Goal: Task Accomplishment & Management: Manage account settings

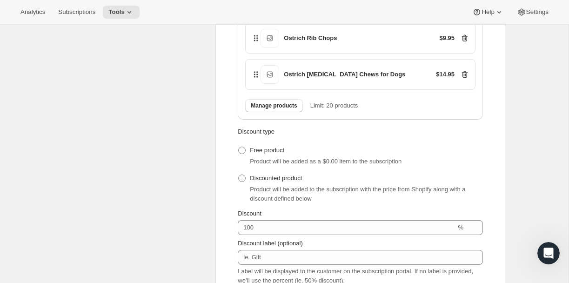
scroll to position [541, 0]
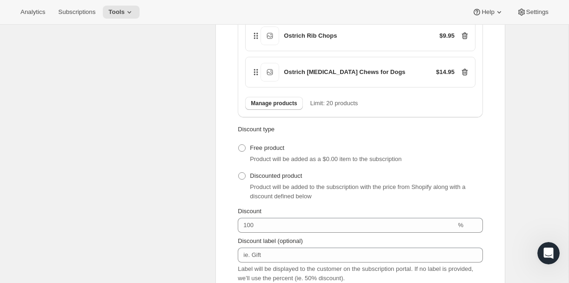
click at [465, 74] on icon at bounding box center [465, 72] width 1 height 3
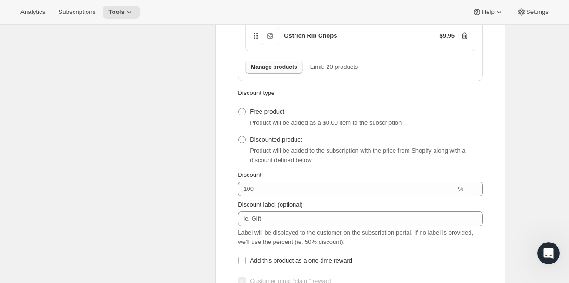
click at [290, 71] on span "Manage products" at bounding box center [274, 66] width 46 height 7
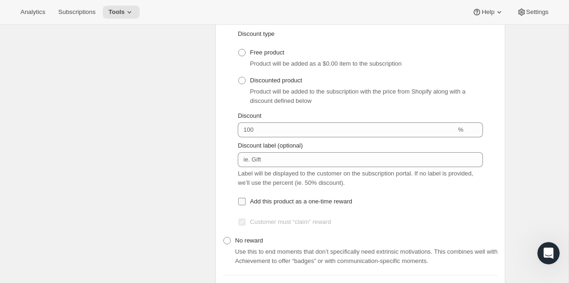
scroll to position [583, 0]
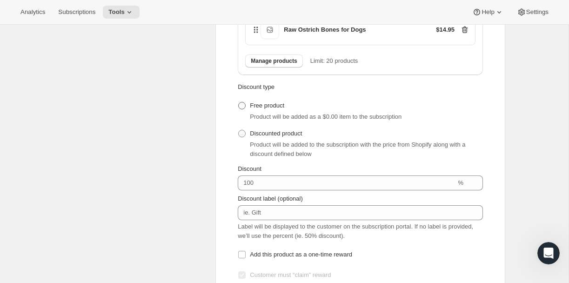
click at [241, 109] on span at bounding box center [241, 105] width 7 height 7
click at [239, 102] on input "Free product" at bounding box center [238, 102] width 0 height 0
radio input "true"
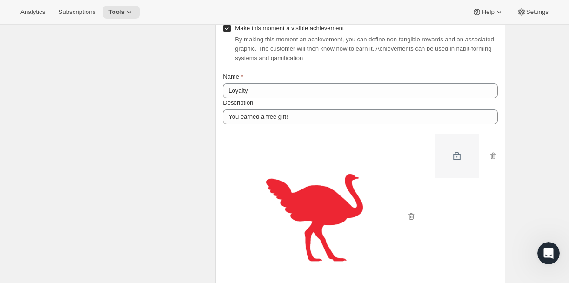
scroll to position [866, 0]
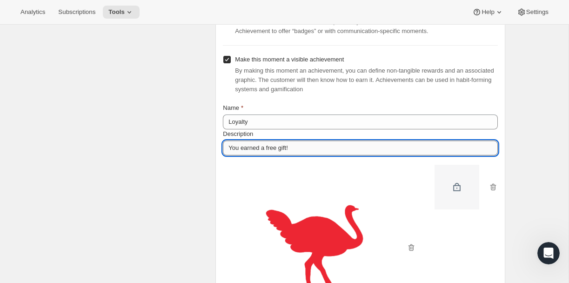
click at [300, 155] on input "You earned a free gift!" at bounding box center [360, 147] width 275 height 15
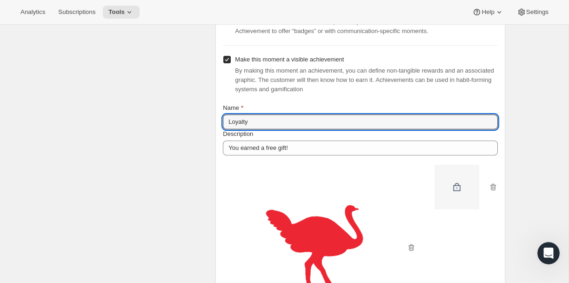
drag, startPoint x: 266, startPoint y: 139, endPoint x: 206, endPoint y: 133, distance: 60.2
type input "Free Gift at 5"
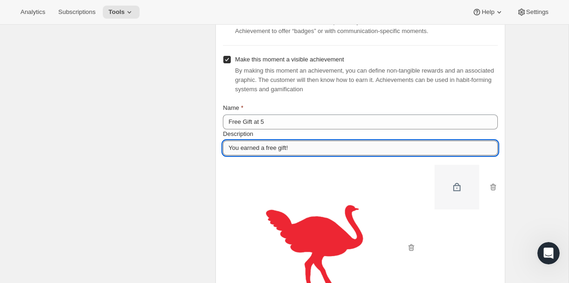
click at [297, 155] on input "You earned a free gift!" at bounding box center [360, 147] width 275 height 15
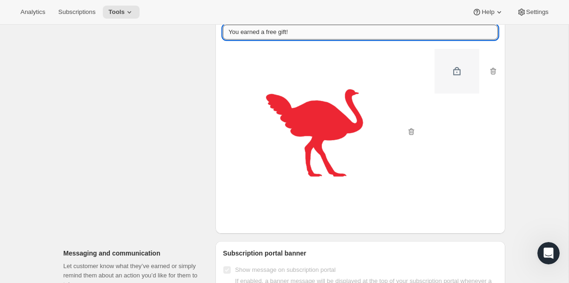
scroll to position [1003, 0]
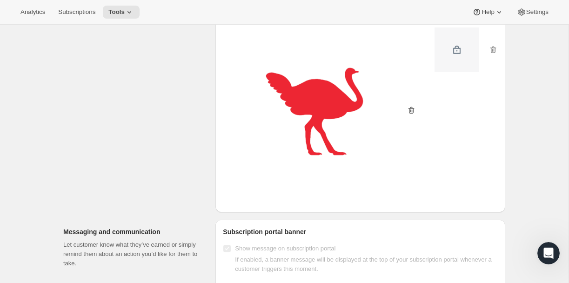
click at [410, 112] on icon "button" at bounding box center [410, 110] width 1 height 3
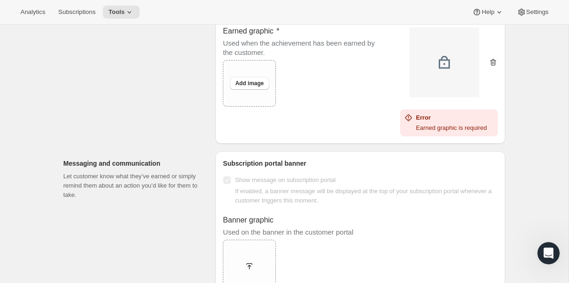
click at [494, 66] on icon "button" at bounding box center [493, 62] width 6 height 7
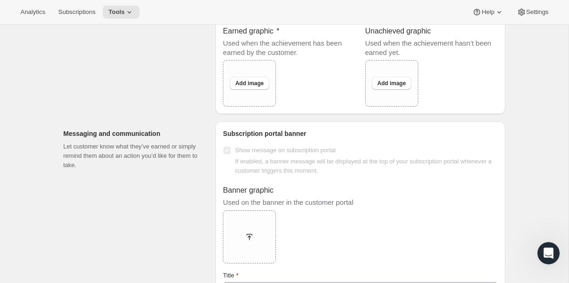
click at [277, 85] on div "Earned graphic Used when the achievement has been earned by the customer. Uploa…" at bounding box center [289, 62] width 133 height 88
click at [242, 95] on div "Add image" at bounding box center [249, 83] width 52 height 24
type input "C:\fakepath\3.png"
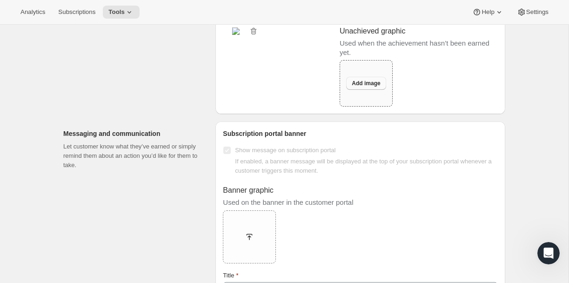
click at [366, 87] on span "Add image" at bounding box center [366, 83] width 28 height 7
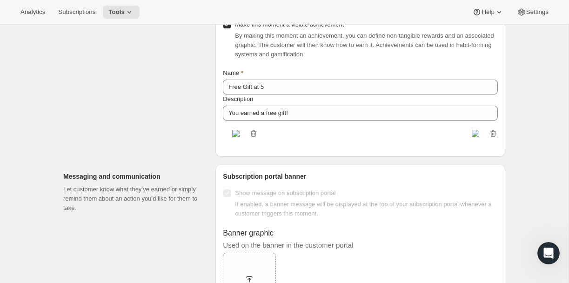
scroll to position [903, 0]
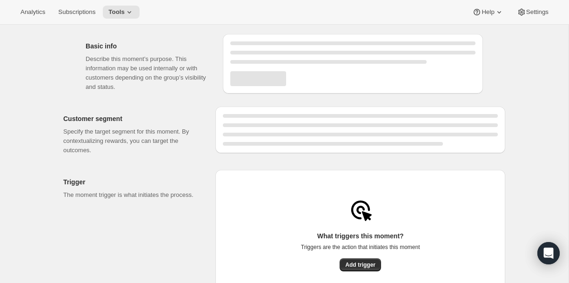
click at [186, 120] on h2 "Customer segment" at bounding box center [131, 118] width 137 height 9
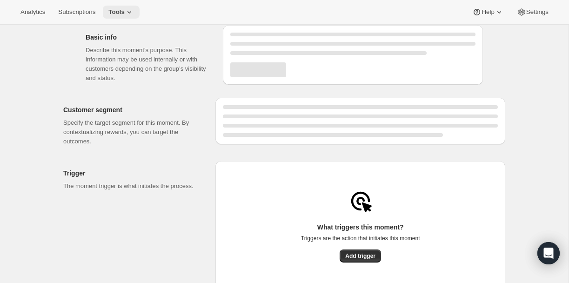
click at [125, 12] on span "Tools" at bounding box center [116, 11] width 16 height 7
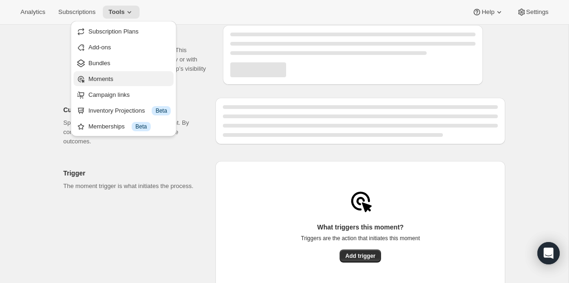
click at [126, 78] on span "Moments" at bounding box center [129, 78] width 82 height 9
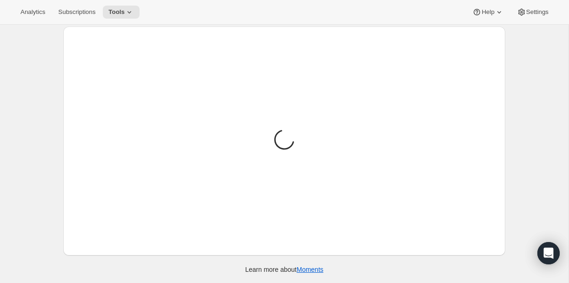
scroll to position [25, 0]
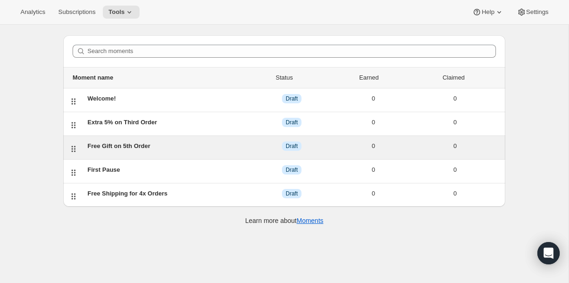
click at [141, 146] on div "Free Gift on 5th Order" at bounding box center [168, 145] width 163 height 9
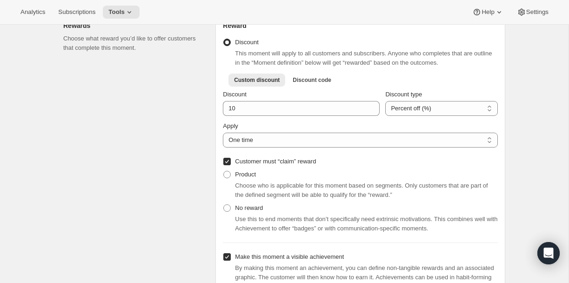
scroll to position [387, 0]
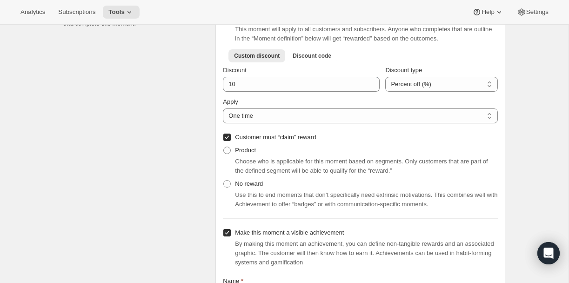
click at [246, 170] on div "Choose who is applicable for this moment based on segments. Only customers that…" at bounding box center [366, 166] width 263 height 19
click at [235, 153] on span "Product" at bounding box center [245, 149] width 21 height 7
click at [224, 147] on input "Product" at bounding box center [223, 146] width 0 height 0
radio input "true"
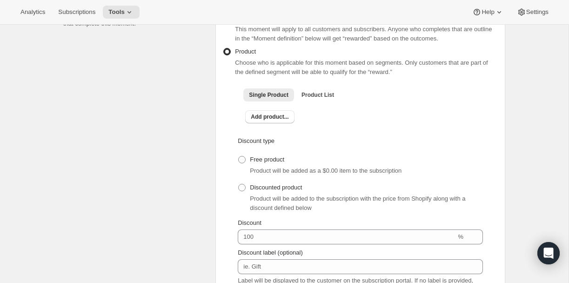
scroll to position [421, 0]
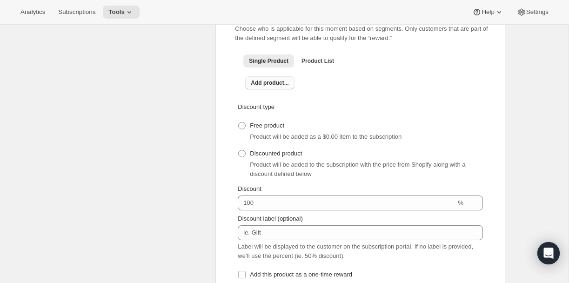
click at [273, 86] on span "Add product..." at bounding box center [270, 82] width 38 height 7
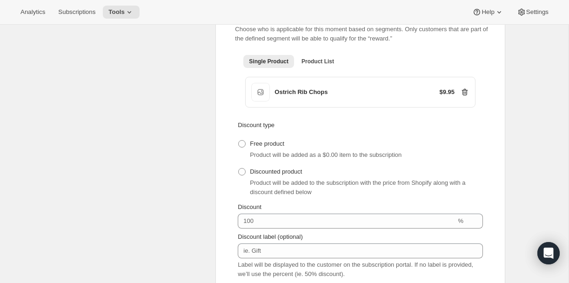
scroll to position [421, 0]
click at [317, 64] on span "Product List" at bounding box center [317, 60] width 33 height 7
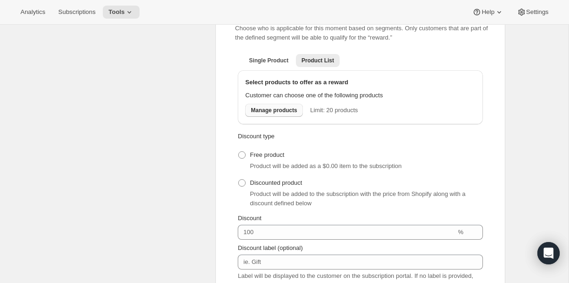
click at [286, 114] on span "Manage products" at bounding box center [274, 109] width 46 height 7
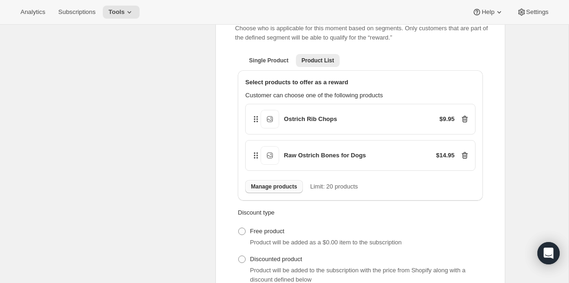
click at [269, 190] on span "Manage products" at bounding box center [274, 186] width 46 height 7
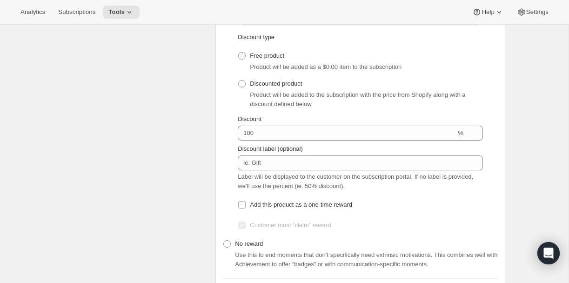
scroll to position [633, 0]
click at [241, 59] on span at bounding box center [241, 55] width 7 height 7
click at [239, 52] on input "Free product" at bounding box center [238, 52] width 0 height 0
radio input "true"
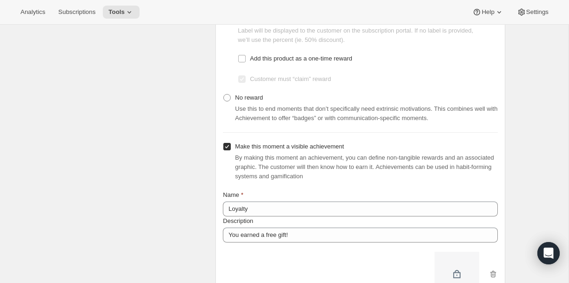
scroll to position [778, 0]
click at [243, 64] on input "Add this product as a one-time reward" at bounding box center [241, 59] width 7 height 7
checkbox input "true"
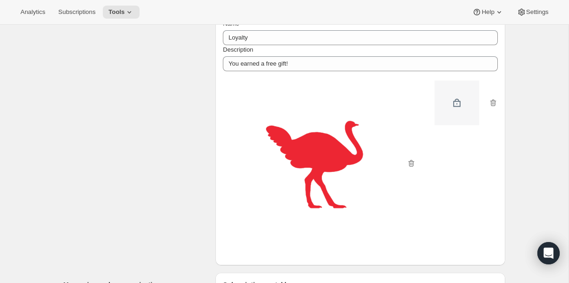
scroll to position [951, 0]
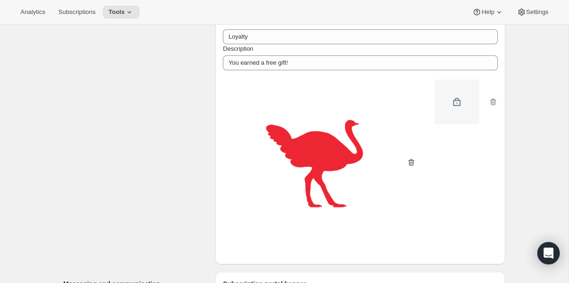
click at [409, 167] on icon "button" at bounding box center [410, 162] width 9 height 9
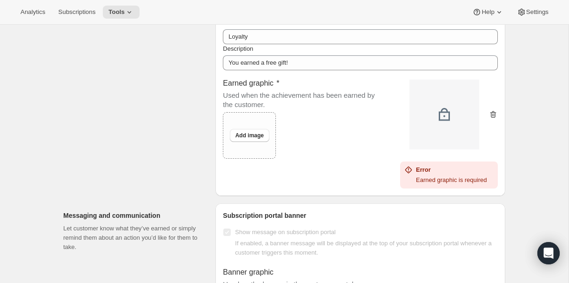
click at [492, 118] on icon "button" at bounding box center [493, 114] width 6 height 7
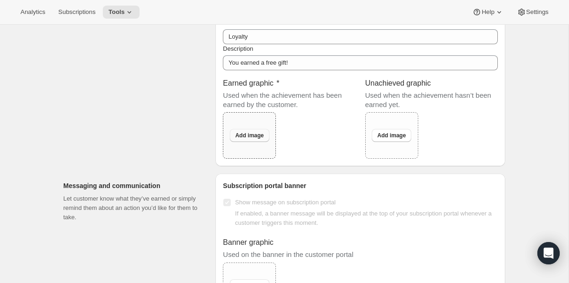
click at [259, 139] on span "Add image" at bounding box center [249, 135] width 28 height 7
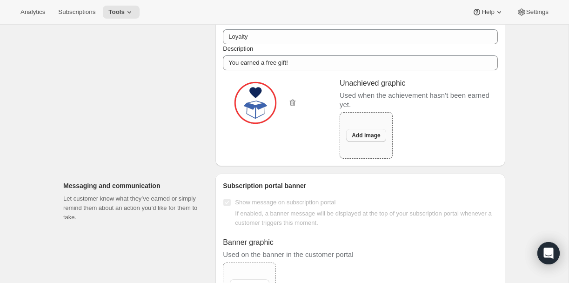
click at [370, 139] on span "Add image" at bounding box center [366, 135] width 28 height 7
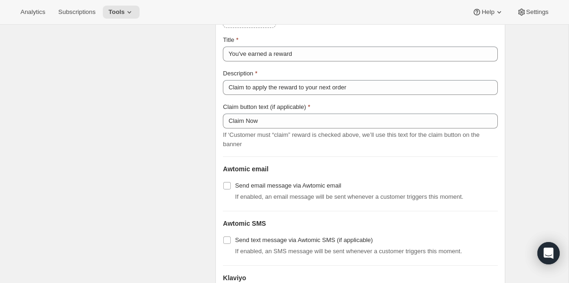
scroll to position [1212, 0]
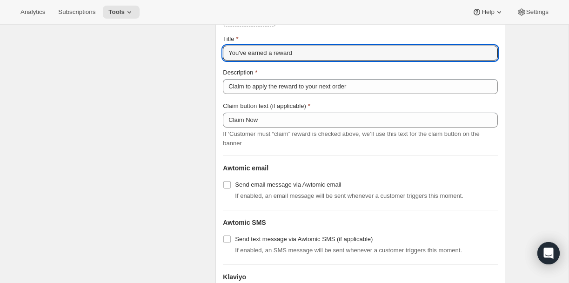
drag, startPoint x: 311, startPoint y: 65, endPoint x: 219, endPoint y: 67, distance: 92.1
click at [219, 67] on div "Subscription portal banner Show message on subscription portal If enabled, a ba…" at bounding box center [360, 99] width 290 height 415
click at [208, 98] on div "Messaging and communication Let customer know what they’ve earned or simply rem…" at bounding box center [135, 99] width 145 height 415
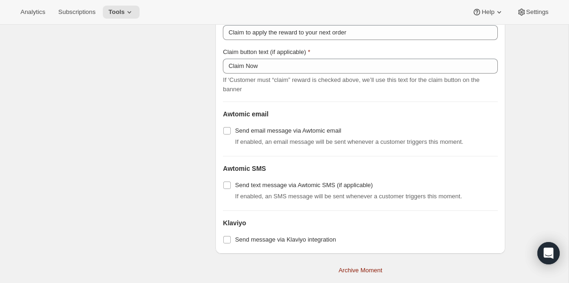
scroll to position [1291, 0]
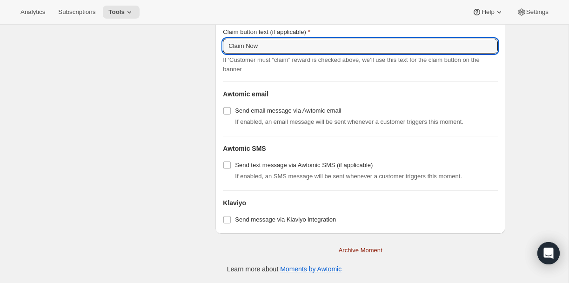
drag, startPoint x: 269, startPoint y: 52, endPoint x: 213, endPoint y: 52, distance: 56.3
click at [213, 52] on div "Messaging and communication Let customer know what they’ve earned or simply rem…" at bounding box center [280, 22] width 449 height 423
type input "Select Gift"
click at [147, 133] on div "Messaging and communication Let customer know what they’ve earned or simply rem…" at bounding box center [135, 25] width 145 height 415
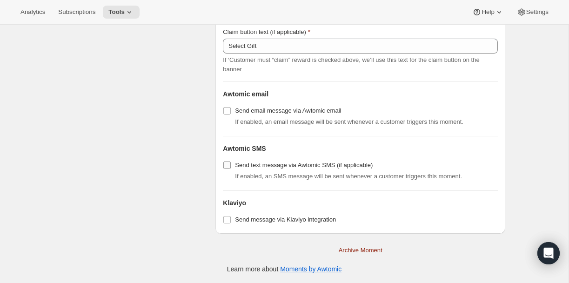
scroll to position [0, 0]
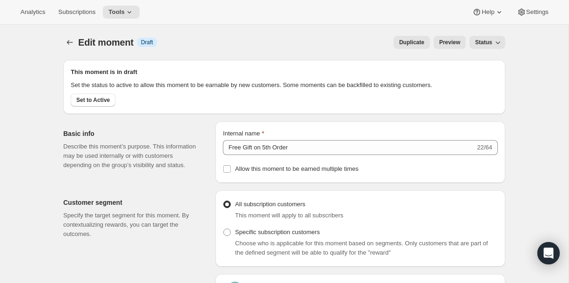
click at [444, 43] on span "Preview" at bounding box center [449, 42] width 21 height 7
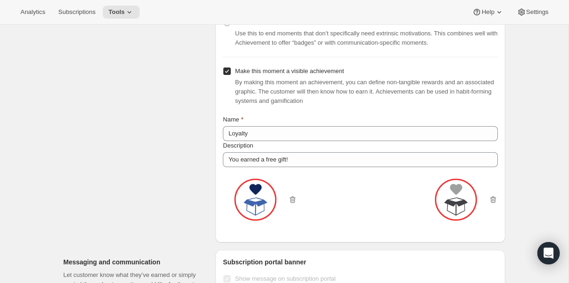
scroll to position [867, 0]
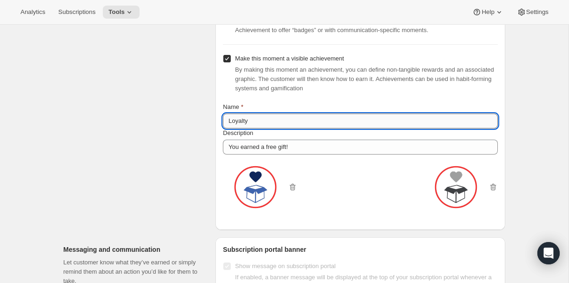
click at [256, 128] on input "Loyalty" at bounding box center [360, 120] width 275 height 15
type input "Free Gift at 5"
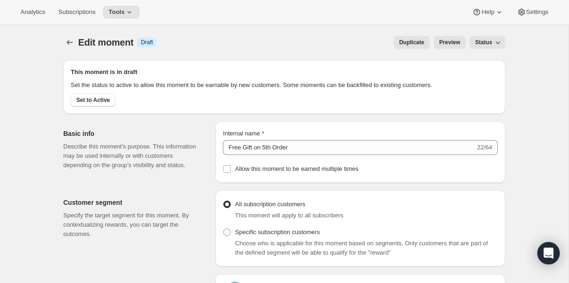
scroll to position [0, 0]
click at [551, 249] on icon "Open Intercom Messenger" at bounding box center [548, 253] width 11 height 12
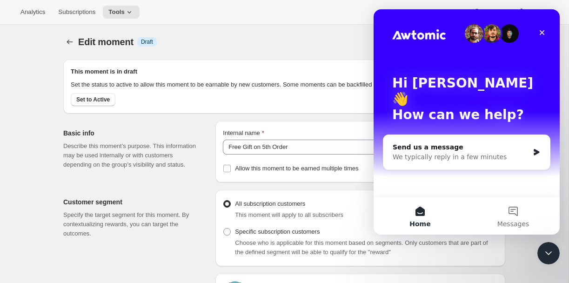
scroll to position [22, 0]
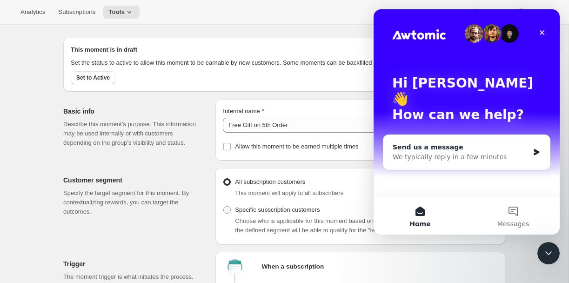
click at [467, 142] on div "Send us a message" at bounding box center [460, 147] width 136 height 10
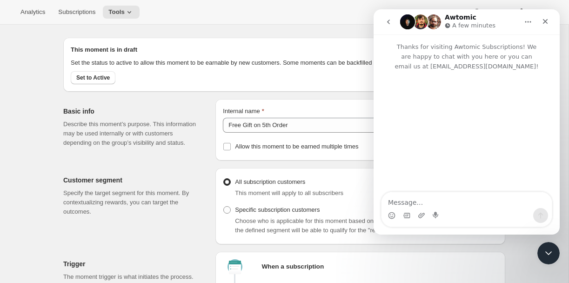
scroll to position [23, 0]
click at [427, 206] on textarea "Message…" at bounding box center [466, 200] width 170 height 16
type textarea "M"
click at [545, 24] on icon "Close" at bounding box center [544, 21] width 7 height 7
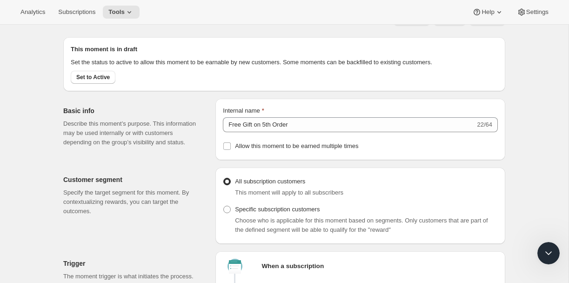
scroll to position [0, 0]
click at [531, 14] on span "Settings" at bounding box center [537, 11] width 22 height 7
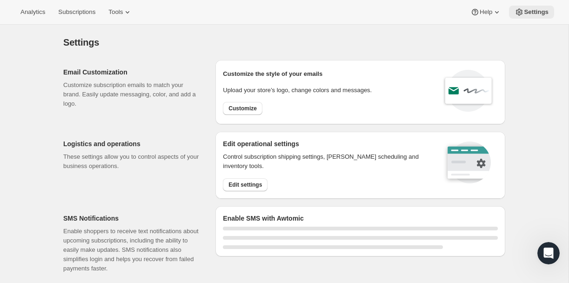
select select "18:00"
select select "09:00"
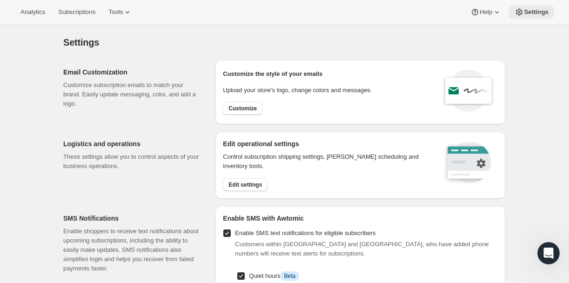
click at [531, 13] on span "Settings" at bounding box center [536, 11] width 25 height 7
click at [246, 185] on span "Edit settings" at bounding box center [244, 184] width 33 height 7
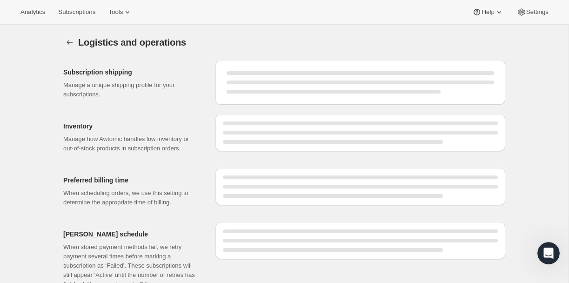
select select "DAY"
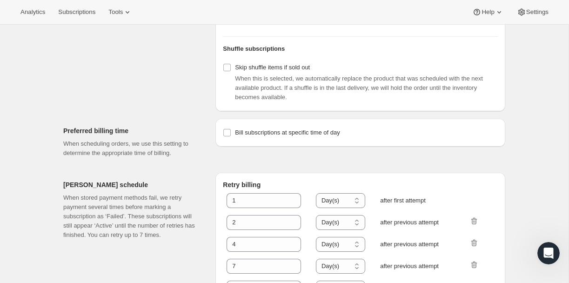
scroll to position [448, 0]
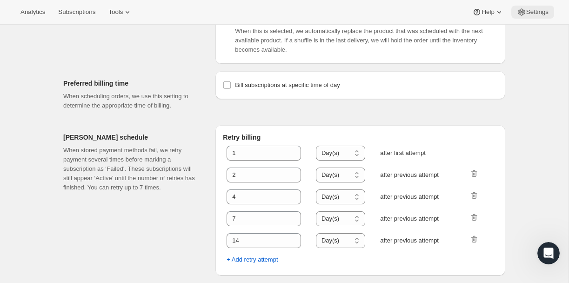
click at [523, 6] on button "Settings" at bounding box center [532, 12] width 43 height 13
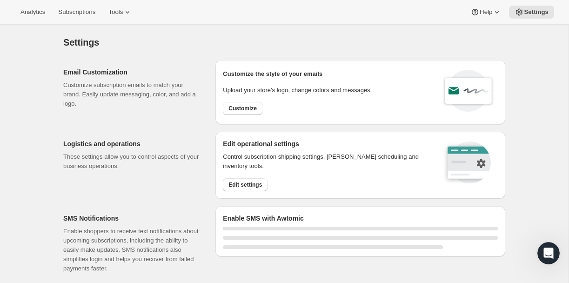
select select "18:00"
select select "09:00"
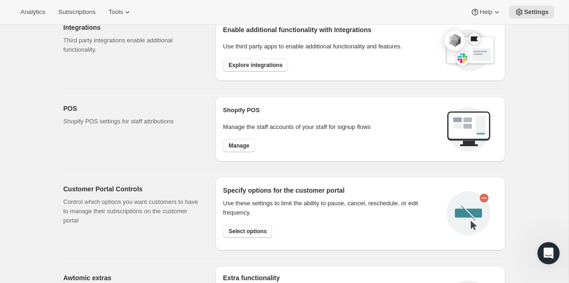
scroll to position [516, 0]
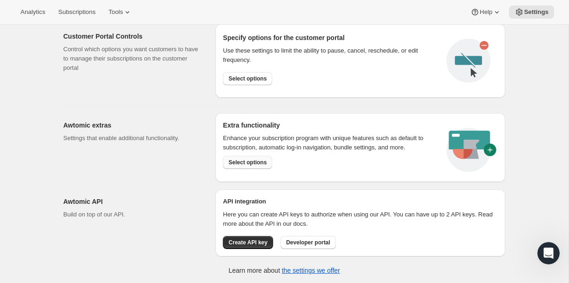
click at [240, 162] on span "Select options" at bounding box center [247, 162] width 38 height 7
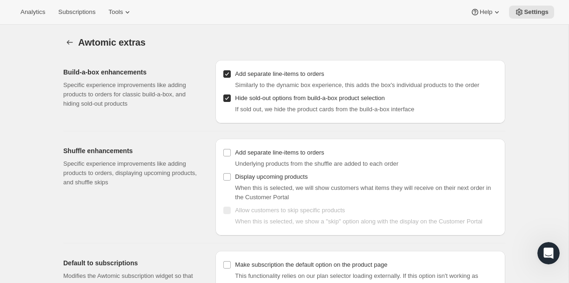
scroll to position [35, 0]
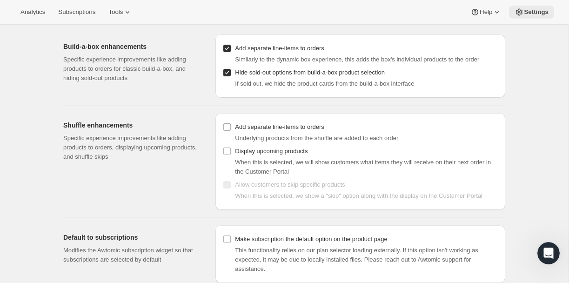
click at [527, 13] on span "Settings" at bounding box center [536, 11] width 25 height 7
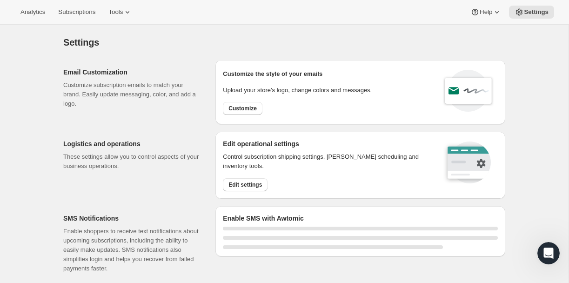
select select "18:00"
select select "09:00"
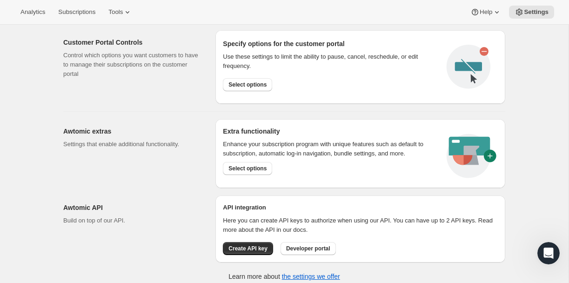
scroll to position [516, 0]
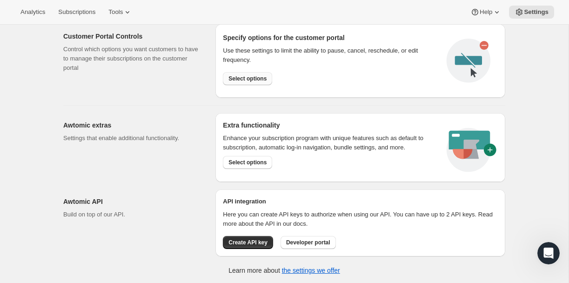
click at [241, 81] on span "Select options" at bounding box center [247, 78] width 38 height 7
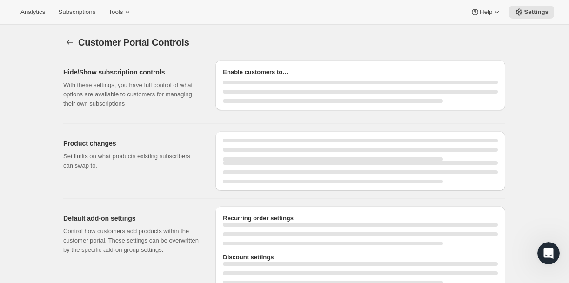
select select "INTERVAL"
select select "MONTH"
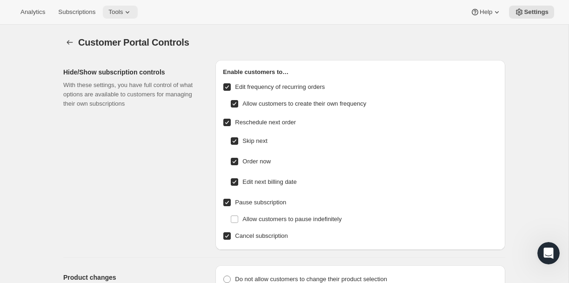
click at [120, 11] on span "Tools" at bounding box center [115, 11] width 14 height 7
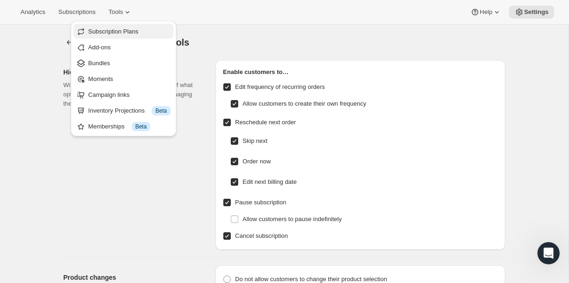
click at [126, 30] on span "Subscription Plans" at bounding box center [113, 31] width 50 height 7
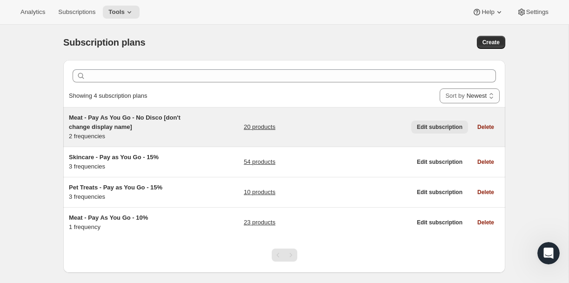
scroll to position [25, 0]
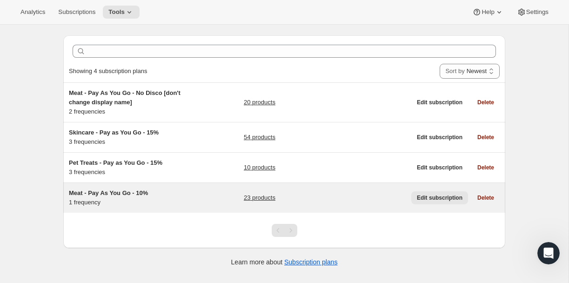
click at [434, 200] on span "Edit subscription" at bounding box center [440, 197] width 46 height 7
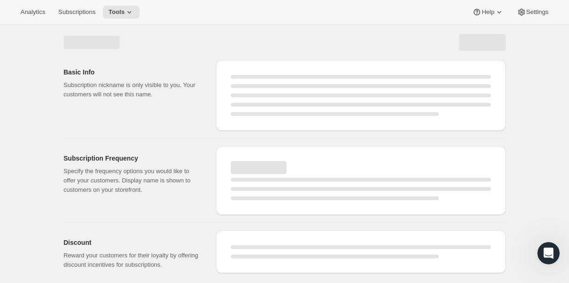
select select "WEEK"
select select "MONTH"
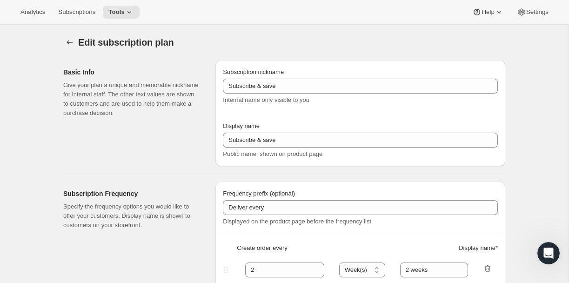
type input "Meat - Pay As You Go - 10%"
type input "Subscribe & Save - Premium Ostrich"
type input "1"
select select "MONTH"
type input "month"
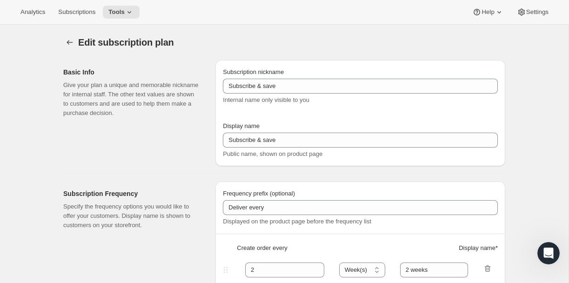
type input "10"
type input "Minimum two deliveries, then cancel anytime. Modify or reschedule whenever you …"
checkbox input "true"
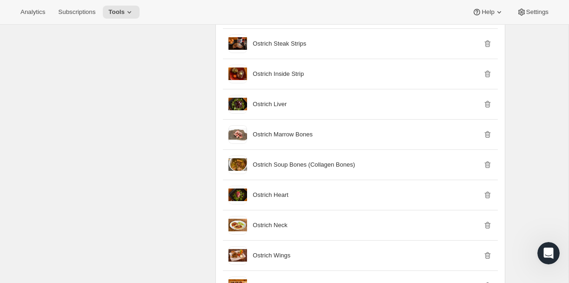
scroll to position [595, 0]
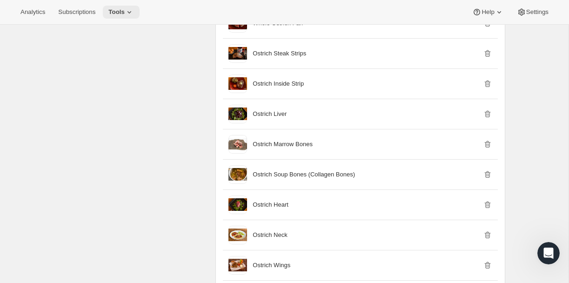
click at [122, 12] on span "Tools" at bounding box center [116, 11] width 16 height 7
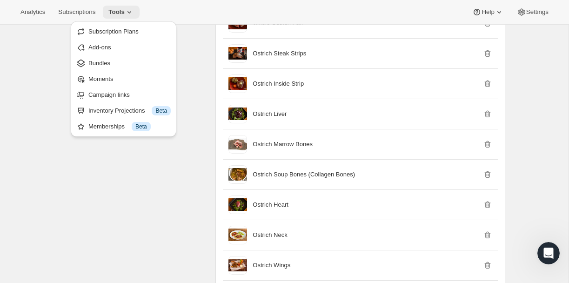
click at [122, 12] on span "Tools" at bounding box center [116, 11] width 16 height 7
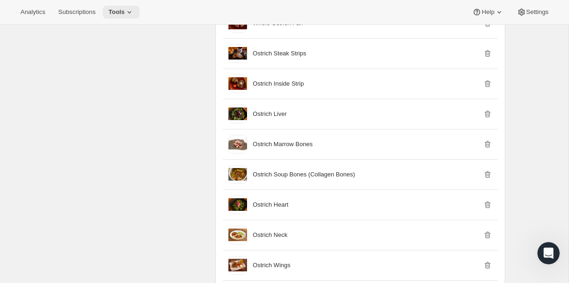
click at [130, 14] on icon at bounding box center [129, 11] width 9 height 9
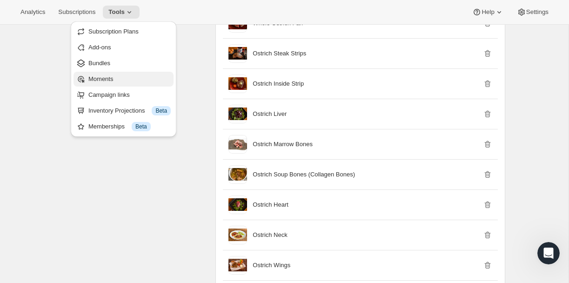
click at [97, 79] on span "Moments" at bounding box center [100, 78] width 25 height 7
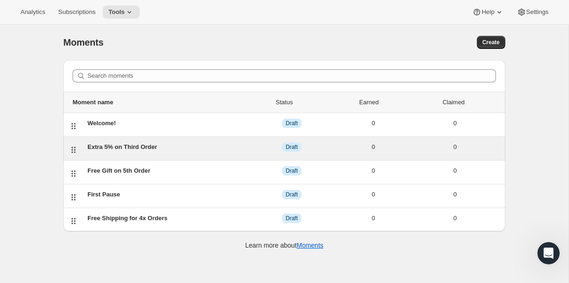
scroll to position [25, 0]
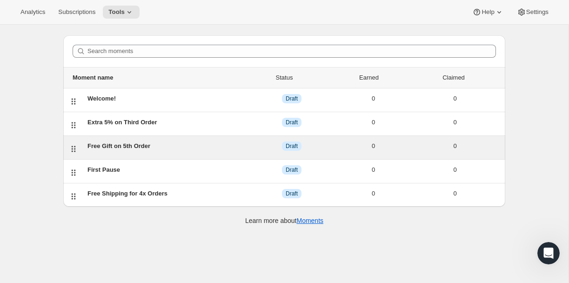
click at [119, 146] on div "Free Gift on 5th Order" at bounding box center [168, 145] width 163 height 9
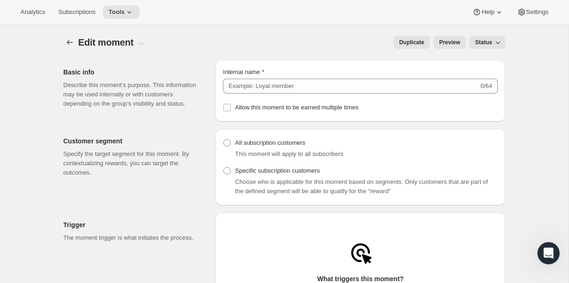
type input "Free Gift on 5th Order"
radio input "true"
checkbox input "true"
type input "Free Gift at 5"
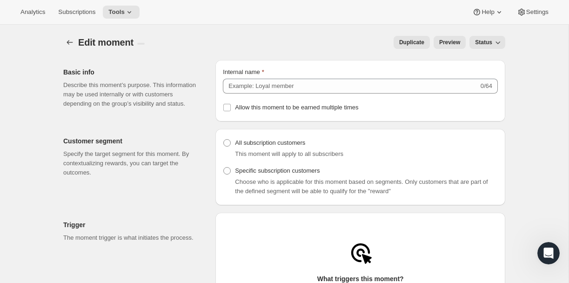
type input "You earned a free gift!"
checkbox input "true"
type input "You've earned a reward"
type input "Claim to apply the reward to your next order"
type input "Select Gift"
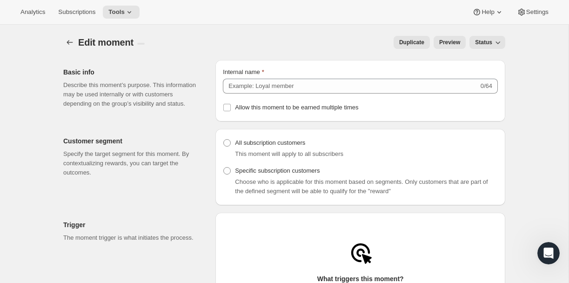
checkbox input "true"
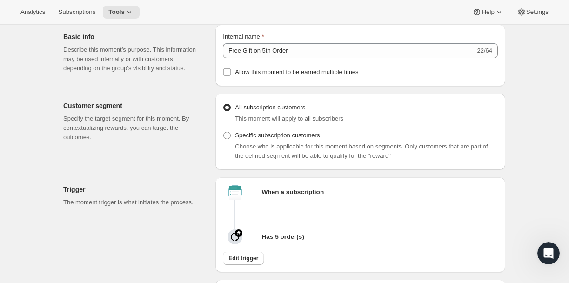
scroll to position [103, 0]
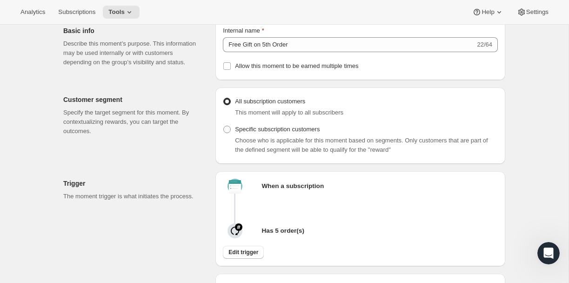
click at [286, 153] on span "Choose who is applicable for this moment based on segments. Only customers that…" at bounding box center [361, 145] width 253 height 16
click at [247, 133] on span "Specific subscription customers" at bounding box center [277, 129] width 85 height 7
click at [224, 126] on input "Specific subscription customers" at bounding box center [223, 126] width 0 height 0
radio input "true"
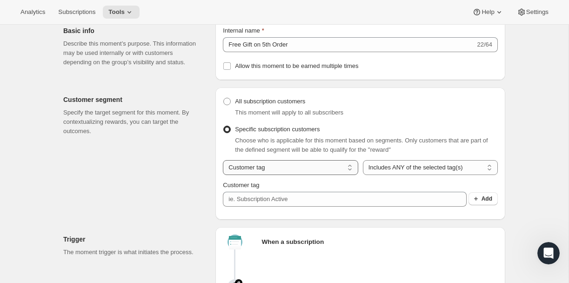
click at [289, 175] on select "Customer tag Subscription" at bounding box center [290, 167] width 135 height 15
click at [308, 175] on select "Customer tag Subscription" at bounding box center [290, 167] width 135 height 15
click at [223, 173] on select "Customer tag Subscription" at bounding box center [290, 167] width 135 height 15
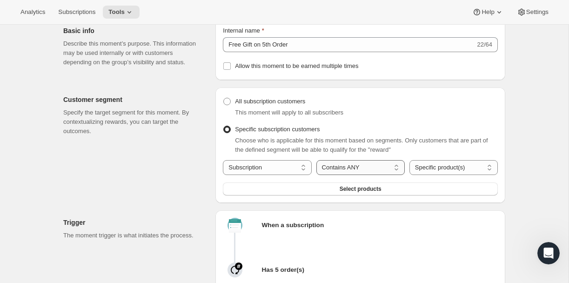
click at [360, 175] on select "Contains ANY Contains ALL Contains ONLY Does not contain ANY" at bounding box center [360, 167] width 88 height 15
click at [433, 175] on select "Specific product(s) Specific variant(s)" at bounding box center [453, 167] width 88 height 15
click at [267, 175] on select "Customer tag Subscription" at bounding box center [267, 167] width 88 height 15
select select "tag"
click at [223, 173] on select "Customer tag Subscription" at bounding box center [267, 167] width 88 height 15
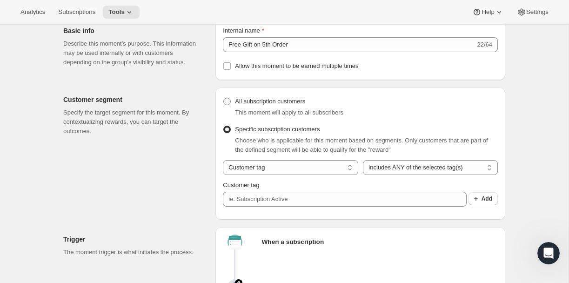
click at [370, 190] on div "Customer tag" at bounding box center [360, 184] width 275 height 9
click at [478, 203] on icon "button" at bounding box center [475, 198] width 9 height 9
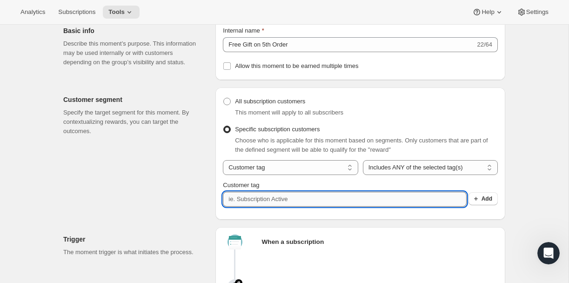
click at [267, 206] on input "Customer tag" at bounding box center [344, 199] width 243 height 15
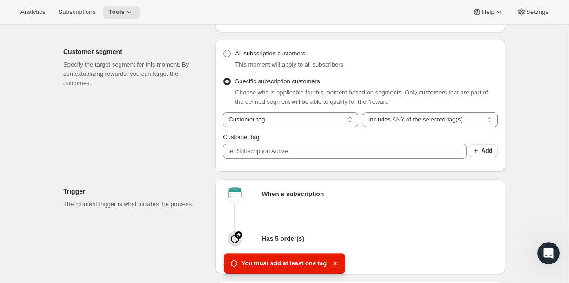
scroll to position [149, 0]
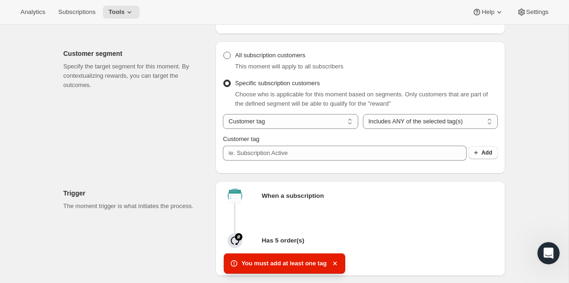
click at [266, 59] on span "All subscription customers" at bounding box center [270, 55] width 70 height 7
click at [224, 52] on input "All subscription customers" at bounding box center [223, 52] width 0 height 0
radio input "true"
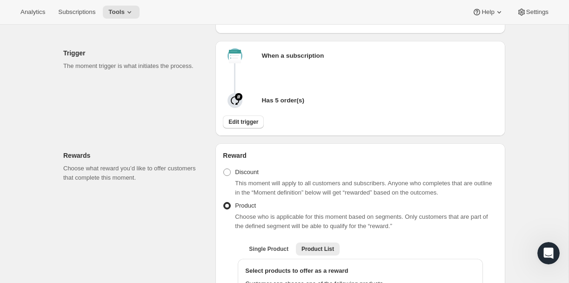
scroll to position [0, 0]
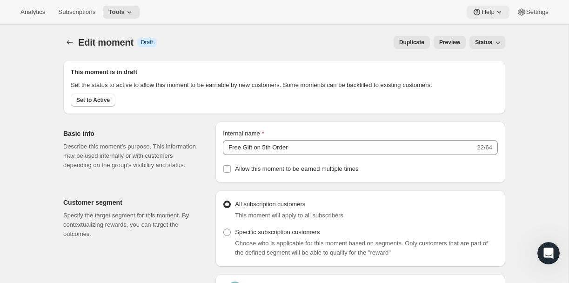
click at [496, 15] on icon at bounding box center [498, 11] width 9 height 9
click at [489, 30] on span "Setup guide" at bounding box center [485, 31] width 32 height 7
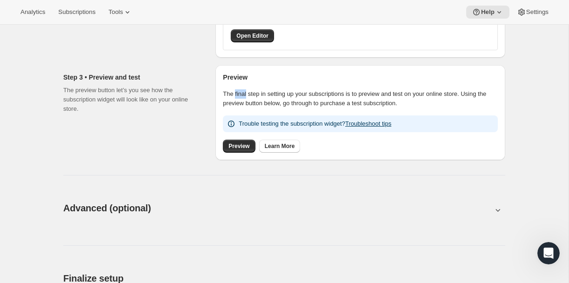
scroll to position [328, 0]
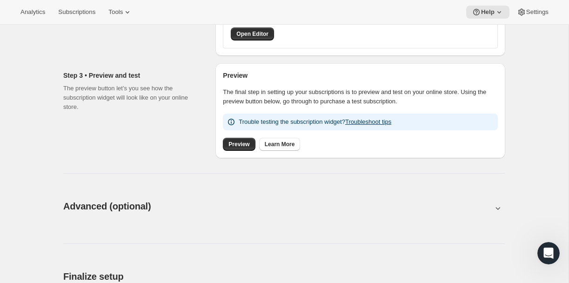
click at [327, 94] on p "The final step in setting up your subscriptions is to preview and test on your …" at bounding box center [360, 96] width 275 height 19
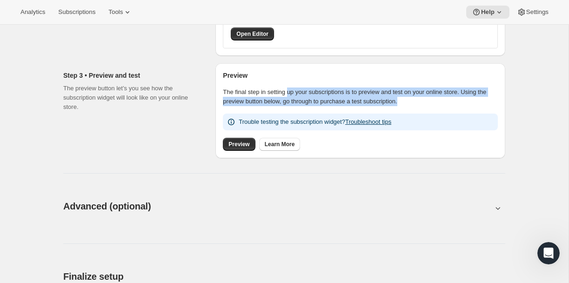
drag, startPoint x: 292, startPoint y: 93, endPoint x: 503, endPoint y: 105, distance: 211.9
click at [503, 105] on div "Preview The final step in setting up your subscriptions is to preview and test …" at bounding box center [360, 110] width 290 height 95
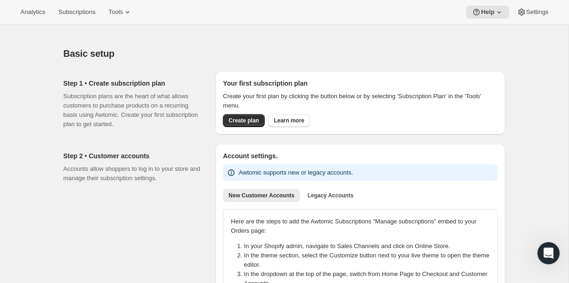
scroll to position [0, 0]
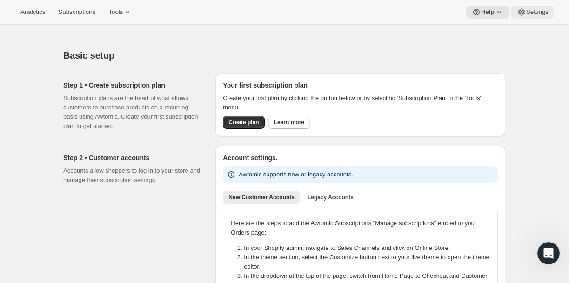
click at [539, 11] on span "Settings" at bounding box center [537, 11] width 22 height 7
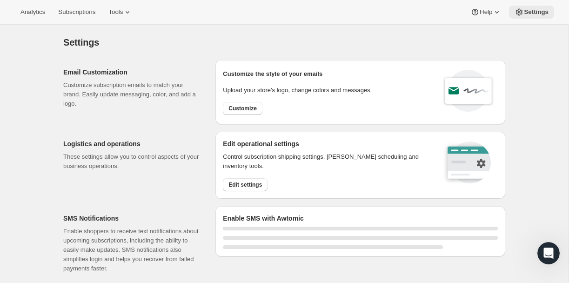
select select "18:00"
select select "09:00"
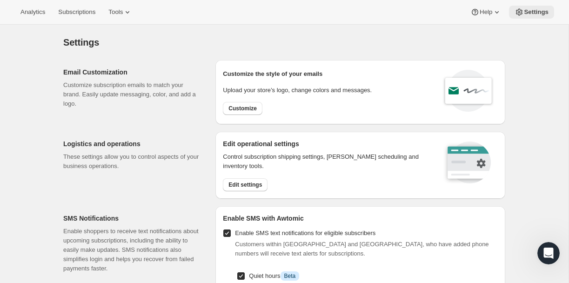
click at [539, 11] on span "Settings" at bounding box center [536, 11] width 25 height 7
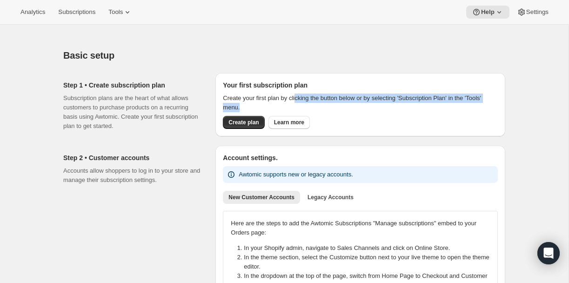
drag, startPoint x: 299, startPoint y: 96, endPoint x: 506, endPoint y: 111, distance: 206.5
click at [506, 111] on div "Basic setup. This page is ready Basic setup Step 1 • Create subscription plan S…" at bounding box center [284, 277] width 464 height 479
drag, startPoint x: 222, startPoint y: 96, endPoint x: 266, endPoint y: 106, distance: 44.9
click at [266, 106] on div "Your first subscription plan Create your first plan by clicking the button belo…" at bounding box center [360, 104] width 290 height 63
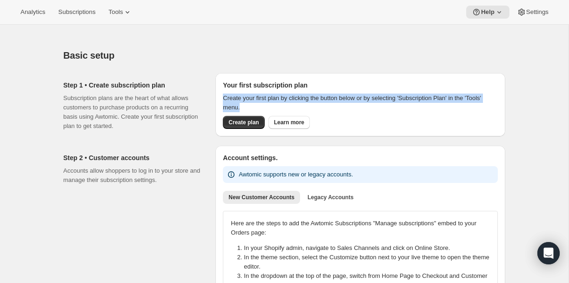
click at [266, 106] on p "Create your first plan by clicking the button below or by selecting 'Subscripti…" at bounding box center [360, 102] width 275 height 19
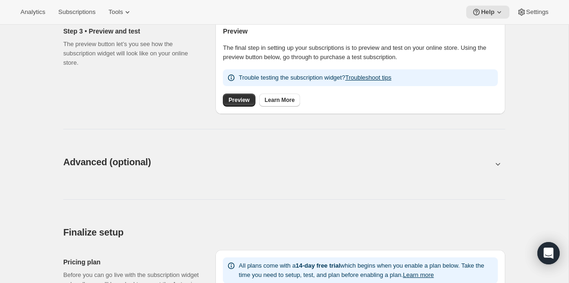
scroll to position [346, 0]
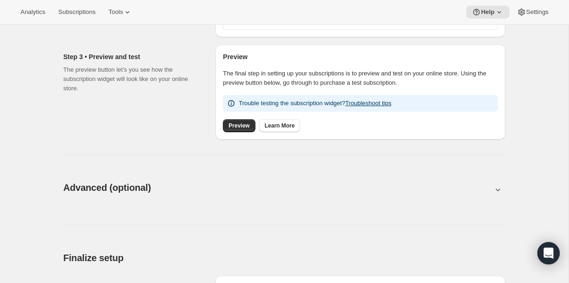
drag, startPoint x: 289, startPoint y: 70, endPoint x: 444, endPoint y: 83, distance: 155.9
click at [444, 83] on p "The final step in setting up your subscriptions is to preview and test on your …" at bounding box center [360, 78] width 275 height 19
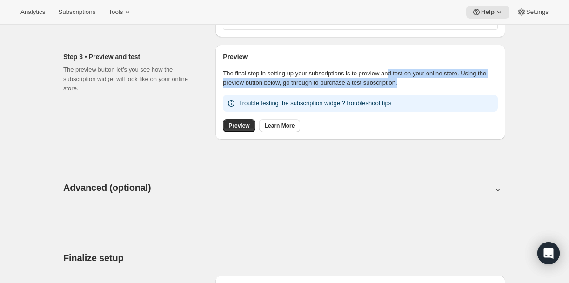
drag, startPoint x: 397, startPoint y: 76, endPoint x: 485, endPoint y: 84, distance: 88.2
click at [485, 84] on p "The final step in setting up your subscriptions is to preview and test on your …" at bounding box center [360, 78] width 275 height 19
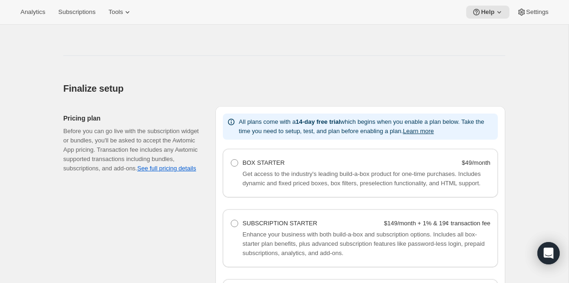
scroll to position [445, 0]
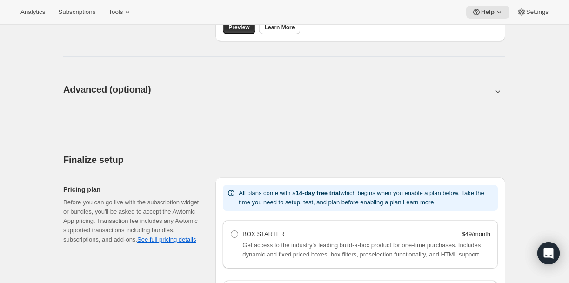
click at [498, 93] on icon at bounding box center [497, 90] width 9 height 9
type input "<div style="text-align: center"> <hr> <br/><h3>Having issues managing your subs…"
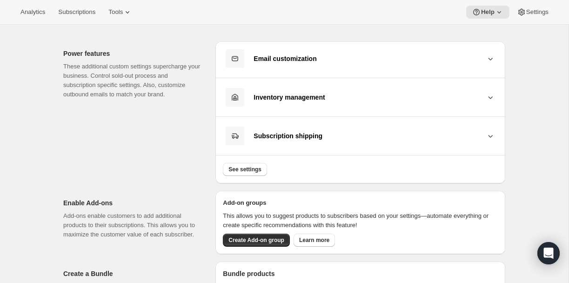
scroll to position [519, 0]
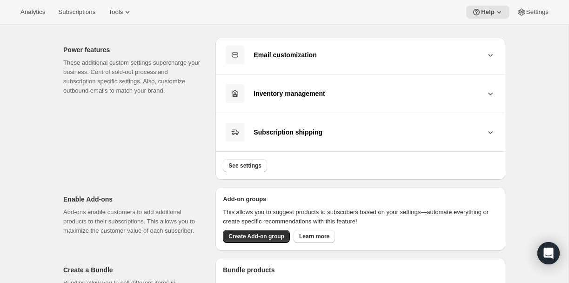
click at [349, 87] on button "Inventory management" at bounding box center [360, 94] width 275 height 20
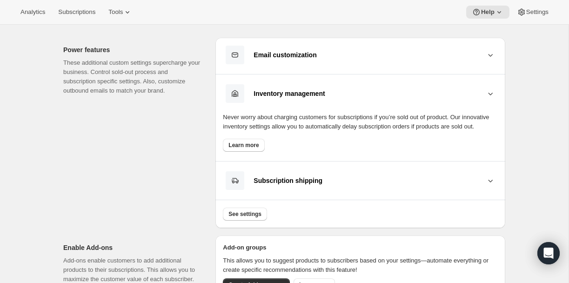
click at [352, 93] on div "Inventory management" at bounding box center [369, 93] width 232 height 7
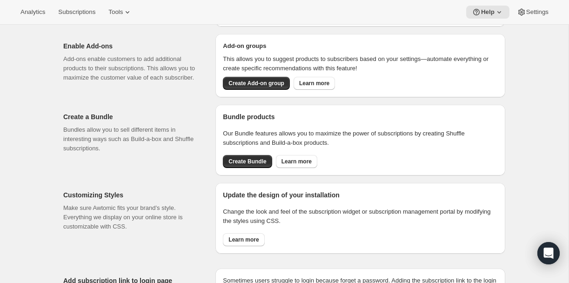
scroll to position [675, 0]
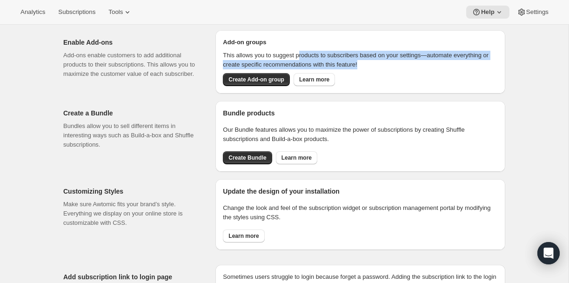
drag, startPoint x: 303, startPoint y: 53, endPoint x: 462, endPoint y: 68, distance: 159.4
click at [462, 68] on div "This allows you to suggest products to subscribers based on your settings—autom…" at bounding box center [360, 60] width 275 height 19
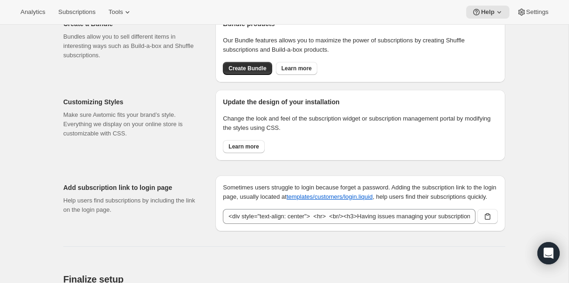
scroll to position [770, 0]
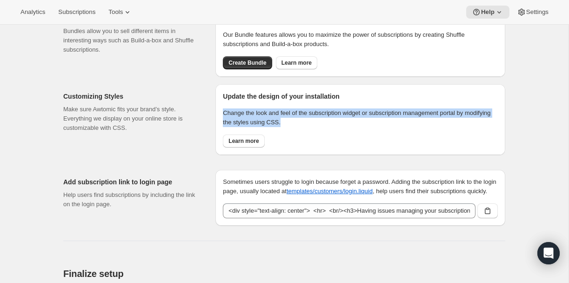
drag, startPoint x: 224, startPoint y: 115, endPoint x: 487, endPoint y: 123, distance: 263.3
click at [487, 123] on div "Update the design of your installation Change the look and feel of the subscrip…" at bounding box center [360, 119] width 290 height 71
click at [487, 123] on p "Change the look and feel of the subscription widget or subscription management …" at bounding box center [360, 117] width 275 height 19
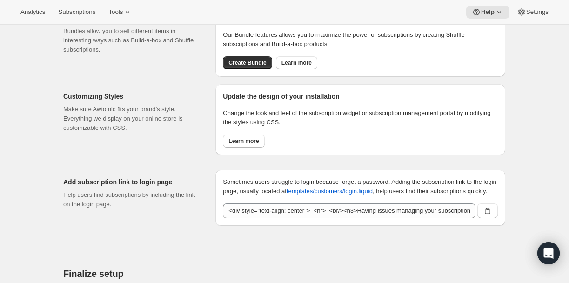
click at [314, 126] on p "Change the look and feel of the subscription widget or subscription management …" at bounding box center [360, 117] width 275 height 19
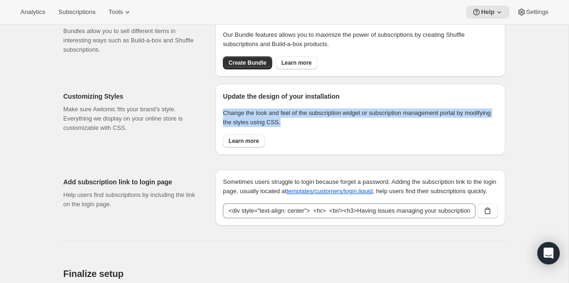
drag, startPoint x: 225, startPoint y: 115, endPoint x: 492, endPoint y: 126, distance: 267.1
click at [492, 126] on p "Change the look and feel of the subscription widget or subscription management …" at bounding box center [360, 117] width 275 height 19
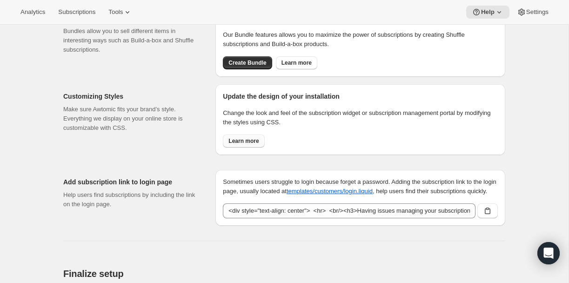
click at [243, 142] on span "Learn more" at bounding box center [243, 140] width 30 height 7
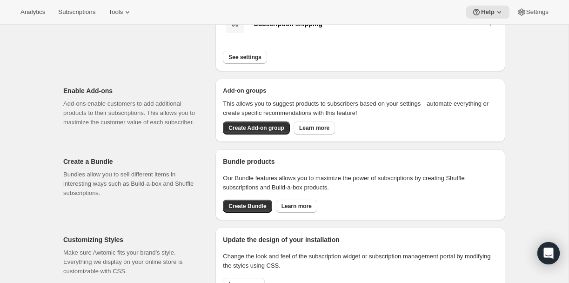
scroll to position [616, 0]
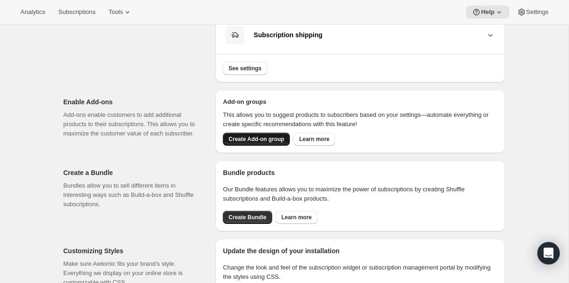
click at [252, 140] on span "Create Add-on group" at bounding box center [256, 138] width 56 height 7
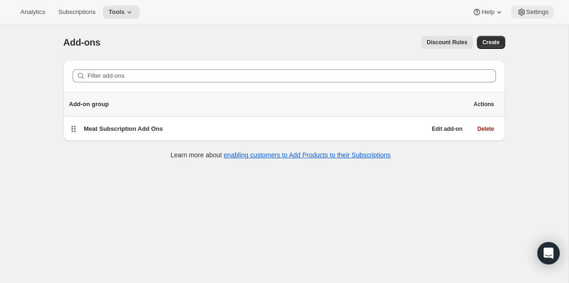
click at [526, 11] on span "Settings" at bounding box center [537, 11] width 22 height 7
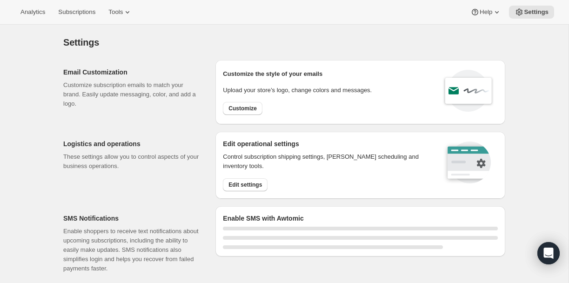
select select "18:00"
select select "09:00"
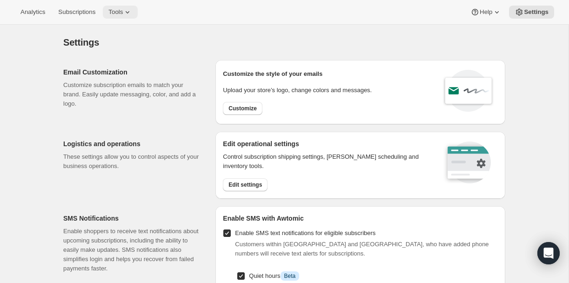
click at [123, 12] on span "Tools" at bounding box center [115, 11] width 14 height 7
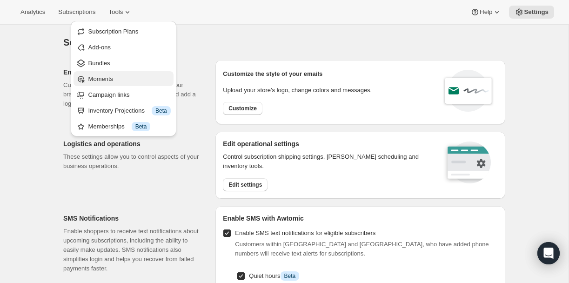
click at [113, 77] on span "Moments" at bounding box center [100, 78] width 25 height 7
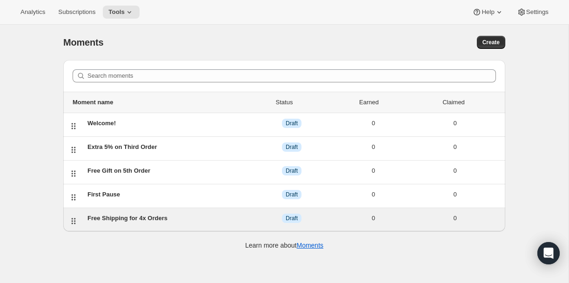
click at [142, 218] on div "Free Shipping for 4x Orders" at bounding box center [168, 217] width 163 height 9
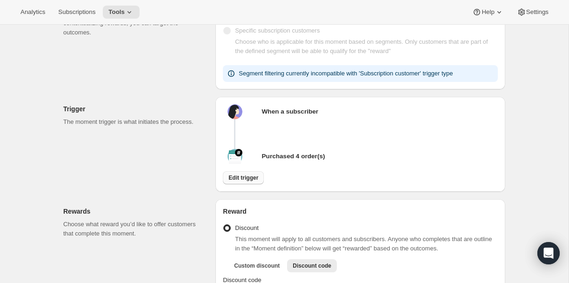
scroll to position [203, 0]
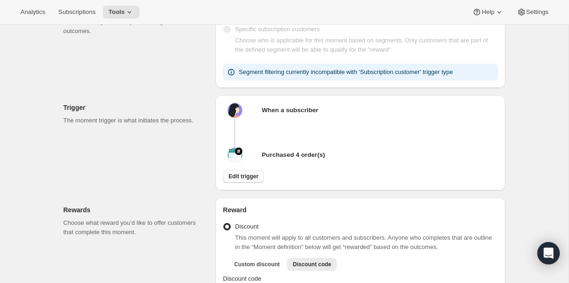
click at [240, 180] on span "Edit trigger" at bounding box center [243, 176] width 30 height 7
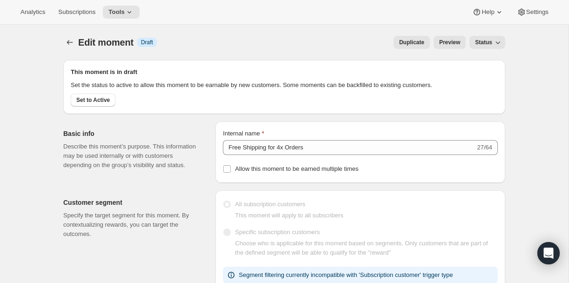
select select "days"
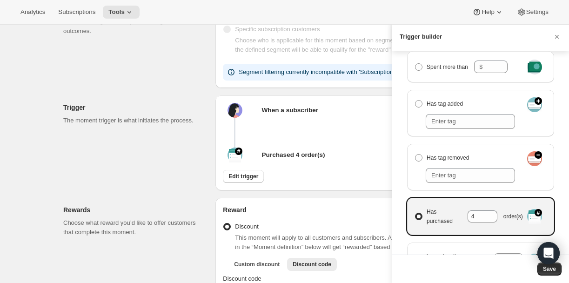
scroll to position [0, 0]
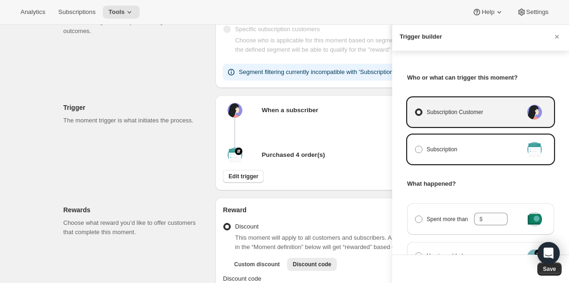
click at [486, 163] on div "Subscription" at bounding box center [480, 149] width 147 height 30
click at [487, 153] on label "Subscription" at bounding box center [468, 149] width 108 height 13
click at [415, 146] on input "Subscription" at bounding box center [415, 146] width 0 height 0
radio input "true"
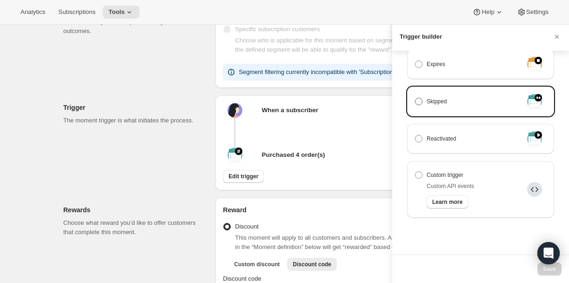
scroll to position [153, 0]
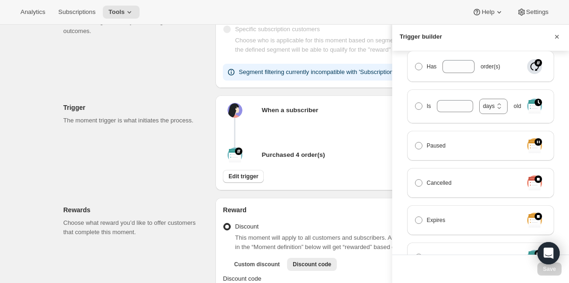
click at [558, 39] on icon "Cancel" at bounding box center [556, 36] width 9 height 9
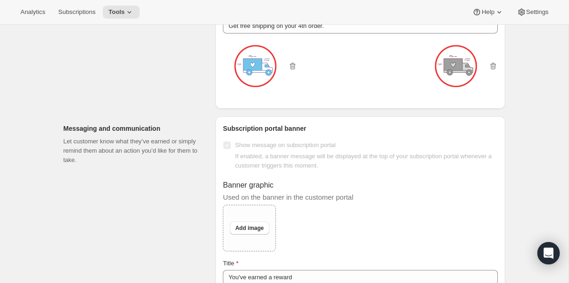
scroll to position [985, 0]
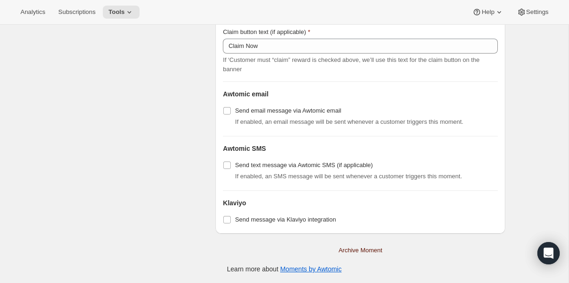
click at [357, 250] on span "Archive Moment" at bounding box center [361, 250] width 44 height 9
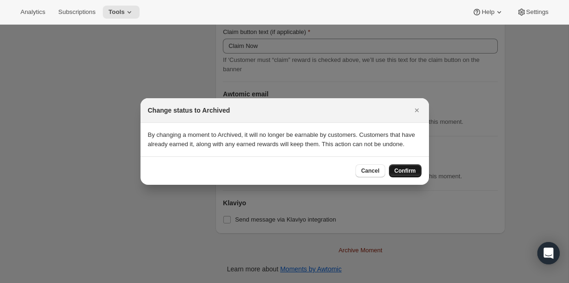
click at [408, 174] on span "Confirm" at bounding box center [404, 170] width 21 height 7
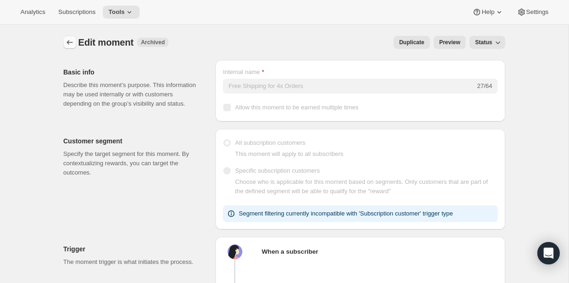
click at [72, 44] on icon "Create moment" at bounding box center [69, 42] width 9 height 9
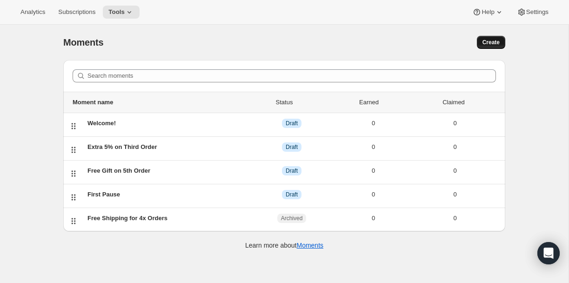
click at [495, 42] on span "Create" at bounding box center [490, 42] width 17 height 7
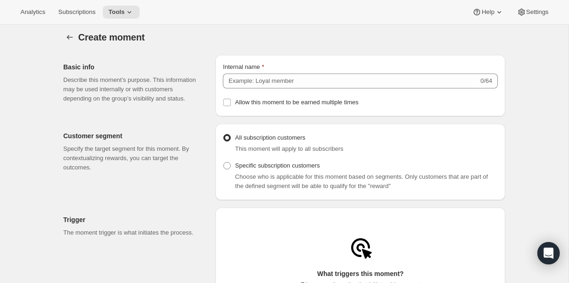
scroll to position [4, 0]
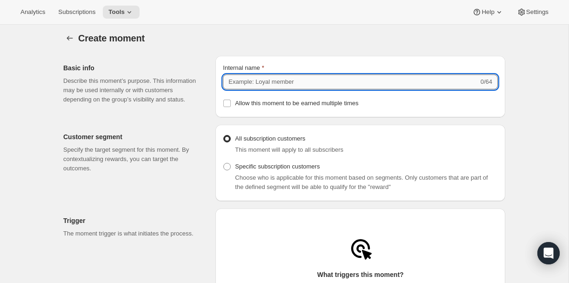
click at [289, 82] on input "Internal name" at bounding box center [350, 81] width 255 height 15
click at [284, 81] on input "Internal name" at bounding box center [350, 81] width 255 height 15
click at [245, 81] on input "Internal name" at bounding box center [350, 81] width 255 height 15
type input "B"
type input "S"
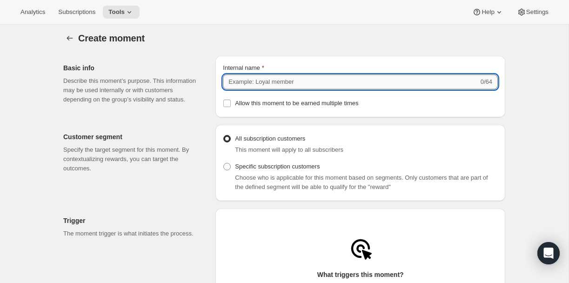
type input "L"
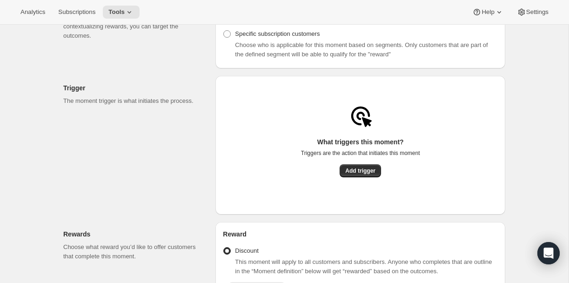
scroll to position [171, 0]
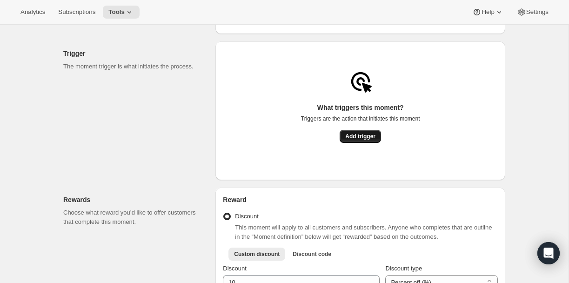
type input "6 mo anniversary"
click at [357, 140] on span "Add trigger" at bounding box center [360, 136] width 30 height 7
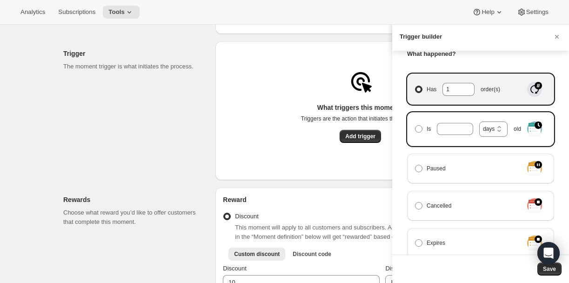
scroll to position [130, 0]
click at [486, 130] on select "days weeks months years" at bounding box center [493, 128] width 28 height 15
select select "months"
click at [479, 121] on select "days weeks months years" at bounding box center [493, 128] width 28 height 15
click at [443, 126] on input "Is days weeks months years months old" at bounding box center [446, 128] width 18 height 12
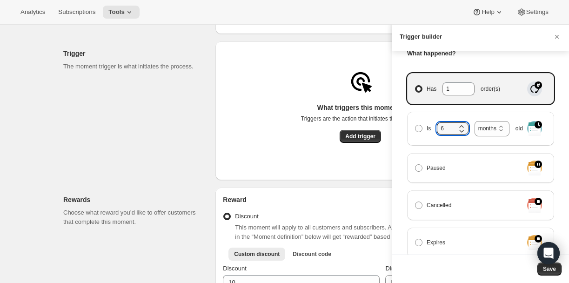
type input "6"
click at [400, 114] on div "Who or what can trigger this moment? Subscription Customer Subscription What ha…" at bounding box center [480, 153] width 177 height 204
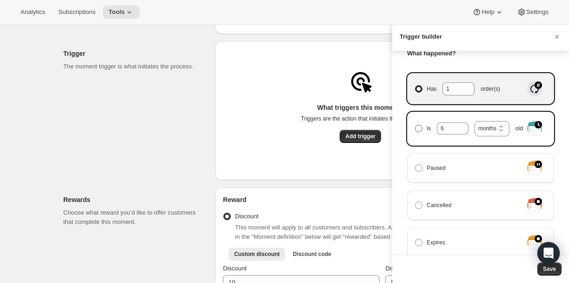
click at [417, 130] on span "Manage moment triggers" at bounding box center [418, 128] width 7 height 7
click at [415, 125] on input "Is 6 days weeks months years months old" at bounding box center [415, 125] width 0 height 0
radio input "true"
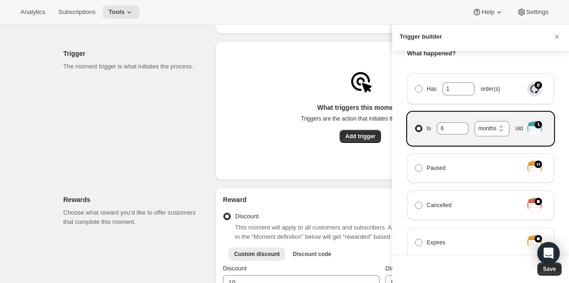
click at [398, 90] on div "Who or what can trigger this moment? Subscription Customer Subscription What ha…" at bounding box center [480, 153] width 177 height 204
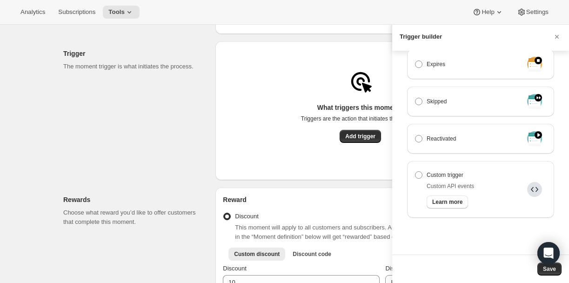
scroll to position [0, 0]
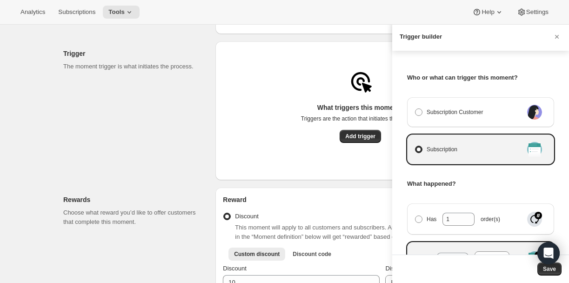
click at [481, 81] on h3 "Who or what can trigger this moment?" at bounding box center [480, 77] width 147 height 9
click at [465, 109] on span "Subscription Customer" at bounding box center [454, 111] width 56 height 9
click at [415, 109] on input "Subscription Customer" at bounding box center [415, 108] width 0 height 0
radio input "true"
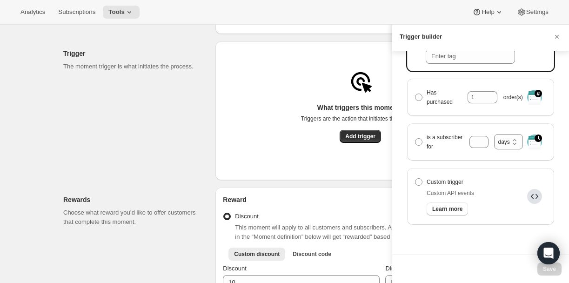
scroll to position [279, 0]
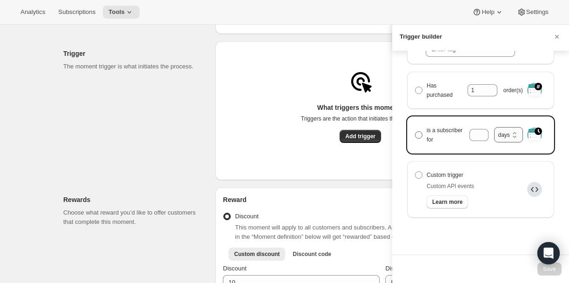
click at [504, 133] on select "months days years" at bounding box center [508, 134] width 28 height 15
select select "months"
click at [494, 131] on select "months days years" at bounding box center [508, 134] width 28 height 15
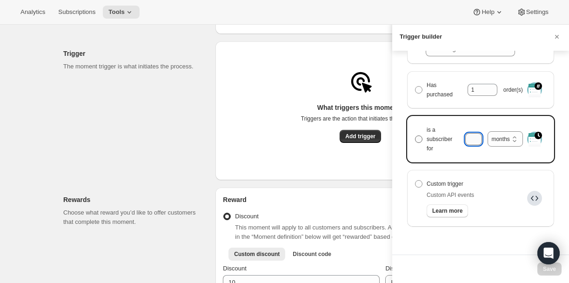
click at [475, 136] on input "is a subscriber for months days years months" at bounding box center [473, 139] width 17 height 12
type input "5"
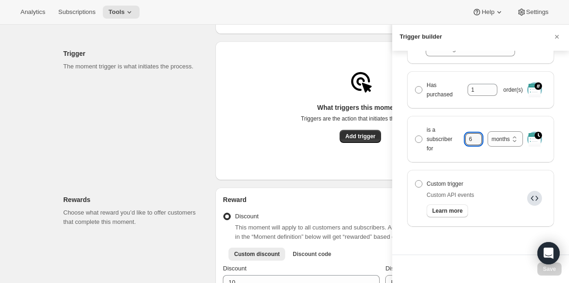
type input "6"
click at [496, 248] on div "Who or what can trigger this moment? Subscription Customer Subscription What ha…" at bounding box center [480, 153] width 177 height 204
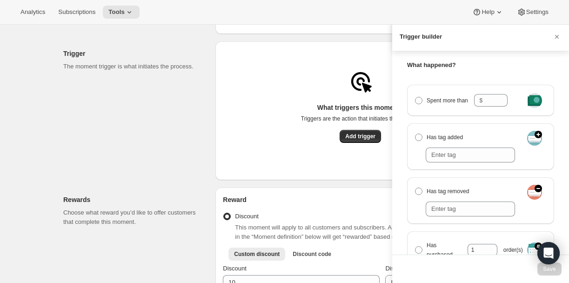
scroll to position [288, 0]
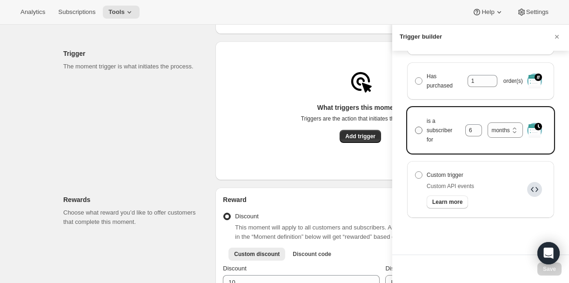
click at [421, 137] on label "is a subscriber for 6 months days years months" at bounding box center [468, 130] width 108 height 32
click at [415, 127] on input "is a subscriber for 6 months days years months" at bounding box center [415, 126] width 0 height 0
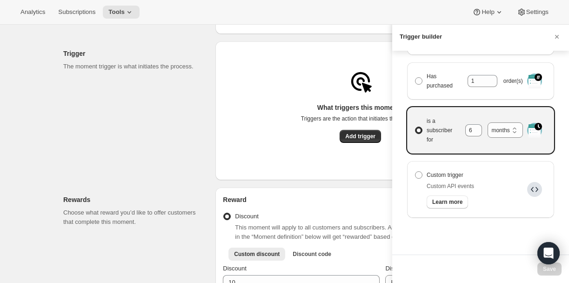
radio input "true"
click at [543, 274] on button "Save" at bounding box center [549, 268] width 24 height 13
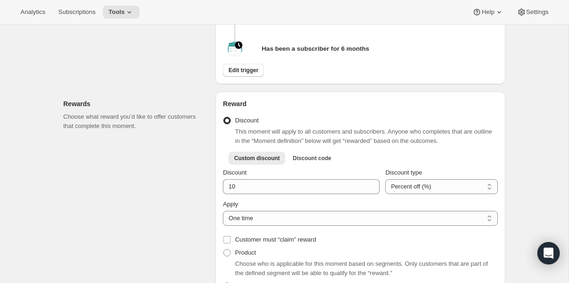
scroll to position [256, 0]
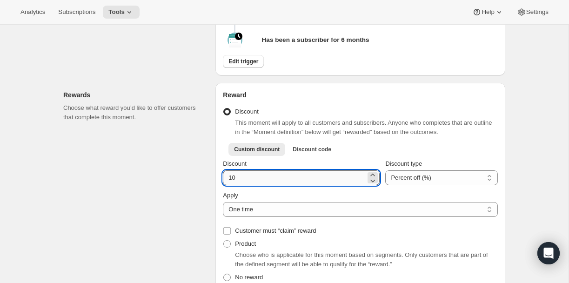
click at [236, 181] on input "Discount" at bounding box center [294, 177] width 143 height 15
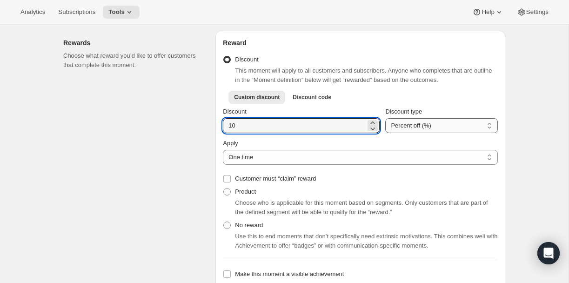
click at [400, 129] on select "Percent off (%) Amount off ($)" at bounding box center [441, 125] width 113 height 15
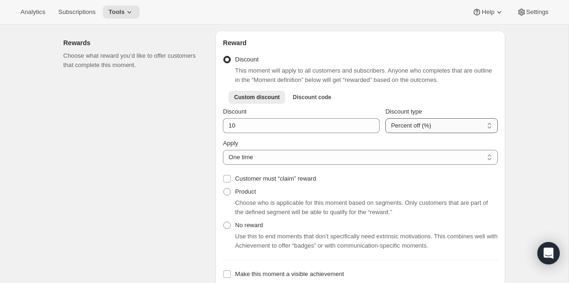
select select "FIXED_AMOUNT"
click at [385, 122] on select "Percent off (%) Amount off ($)" at bounding box center [441, 125] width 113 height 15
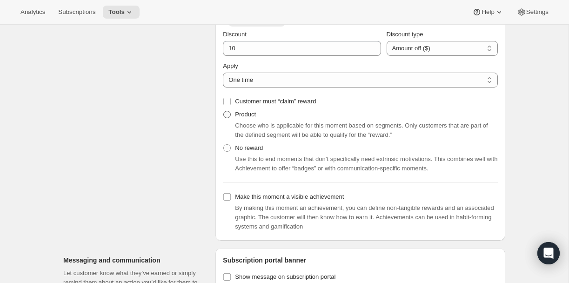
scroll to position [398, 0]
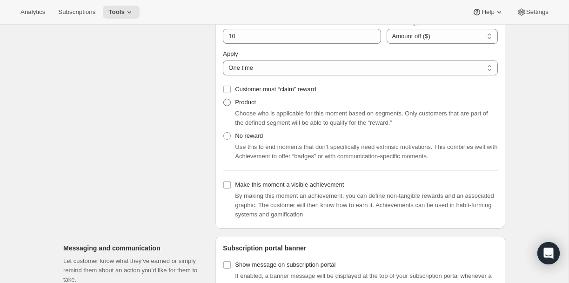
click at [229, 106] on span at bounding box center [226, 102] width 7 height 7
click at [224, 99] on input "Product" at bounding box center [223, 99] width 0 height 0
radio input "true"
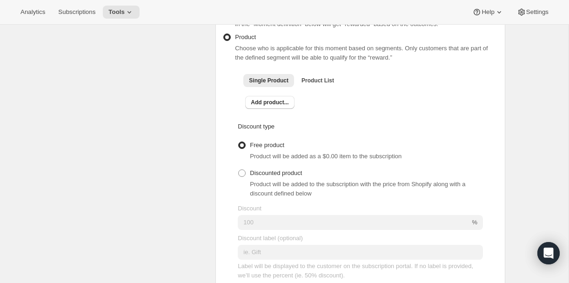
scroll to position [348, 0]
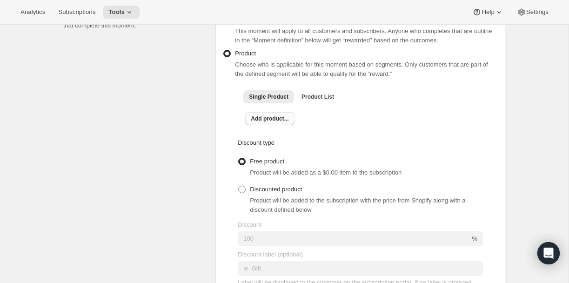
click at [286, 122] on span "Add product..." at bounding box center [270, 118] width 38 height 7
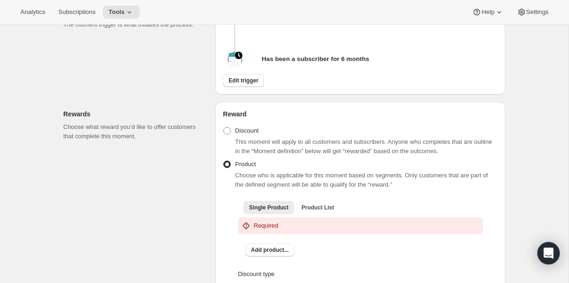
scroll to position [255, 0]
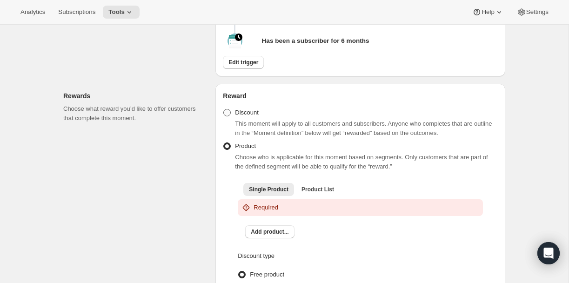
click at [229, 113] on span at bounding box center [226, 112] width 7 height 7
click at [224, 109] on input "Discount" at bounding box center [223, 109] width 0 height 0
radio input "true"
select select "FIXED_AMOUNT"
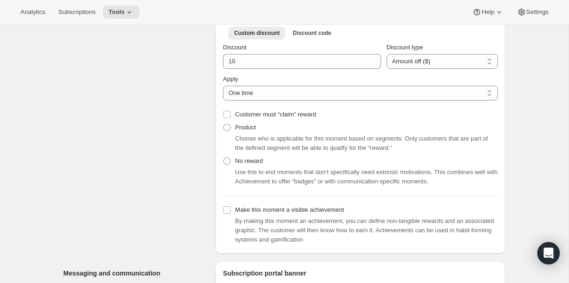
scroll to position [373, 0]
click at [276, 117] on span "Customer must “claim” reward" at bounding box center [275, 113] width 81 height 7
click at [231, 118] on input "Customer must “claim” reward" at bounding box center [226, 113] width 7 height 7
checkbox input "true"
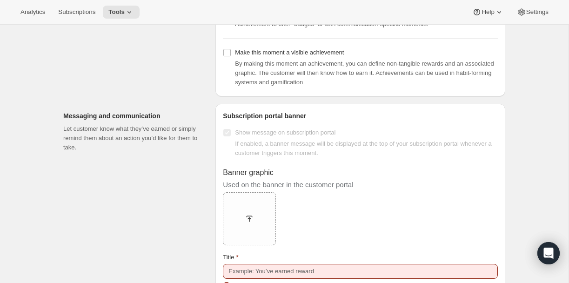
scroll to position [538, 0]
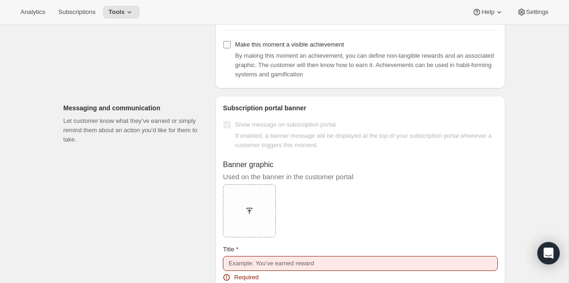
click at [228, 48] on input "Make this moment a visible achievement" at bounding box center [226, 44] width 7 height 7
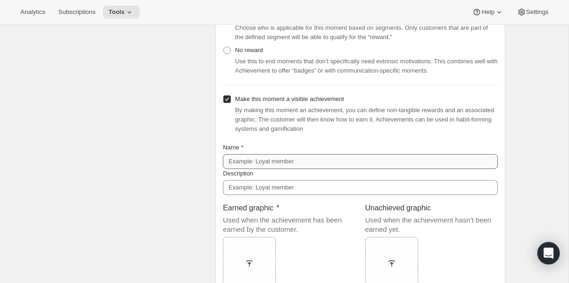
scroll to position [484, 0]
click at [225, 102] on input "Make this moment a visible achievement" at bounding box center [226, 98] width 7 height 7
checkbox input "false"
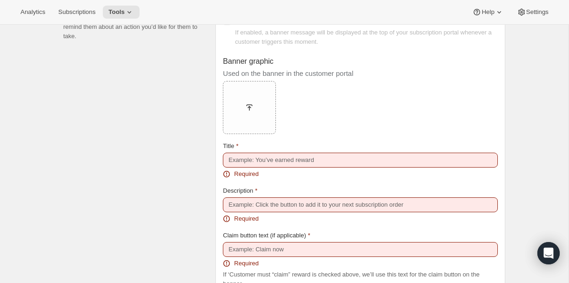
scroll to position [621, 0]
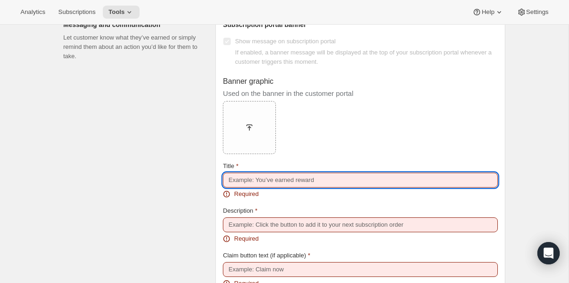
click at [264, 186] on input "Title" at bounding box center [360, 180] width 275 height 15
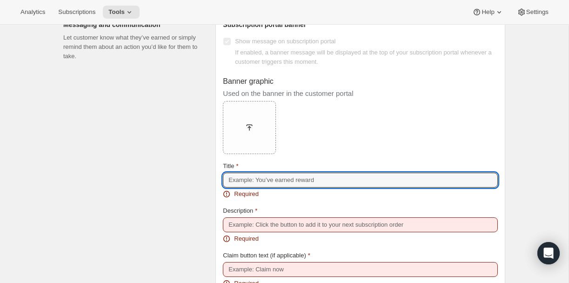
type input "You've earned a reward"
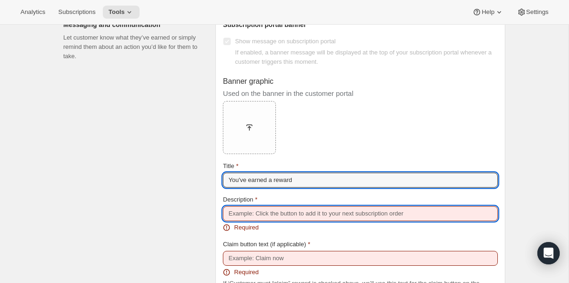
click at [256, 219] on input "Description" at bounding box center [360, 213] width 275 height 15
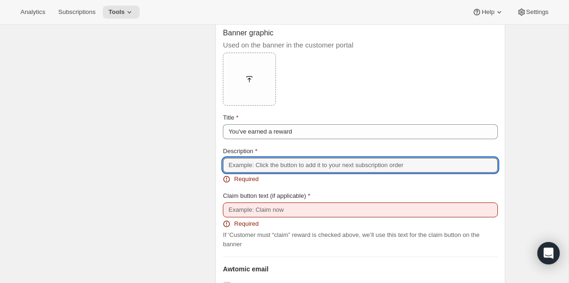
scroll to position [677, 0]
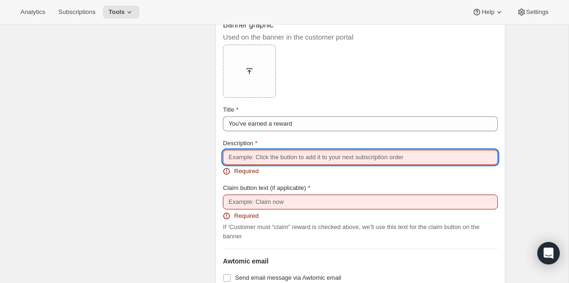
click at [233, 160] on input "Description" at bounding box center [360, 157] width 275 height 15
type input "Claim to apply the reward to your next order"
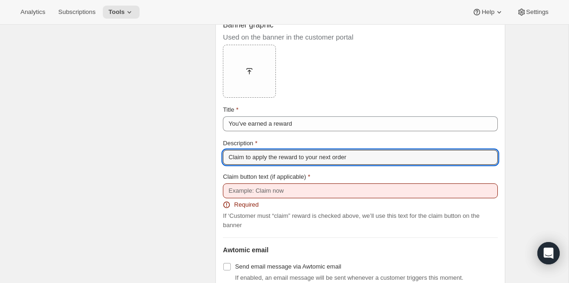
scroll to position [696, 0]
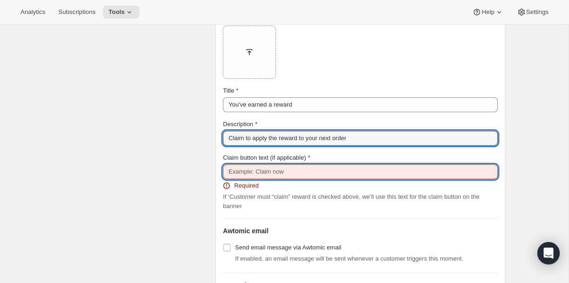
click at [256, 176] on input "Claim button text (if applicable)" at bounding box center [360, 171] width 275 height 15
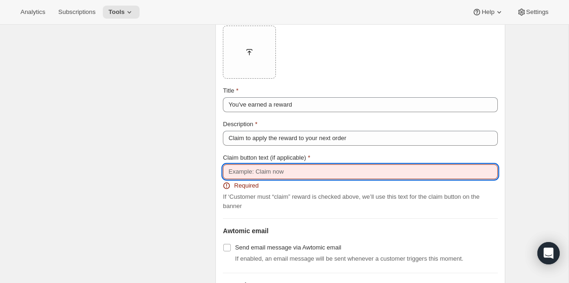
type input "Claim Now"
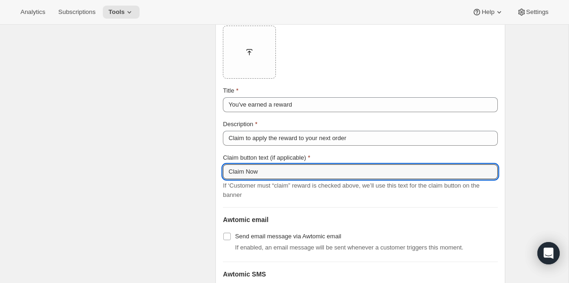
click at [381, 183] on div "Claim button text (if applicable) Claim Now If ‘Customer must “claim” reward is…" at bounding box center [360, 176] width 275 height 47
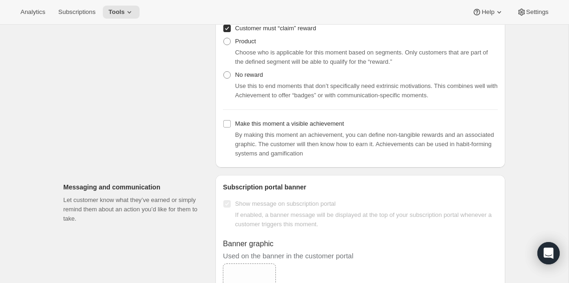
scroll to position [488, 0]
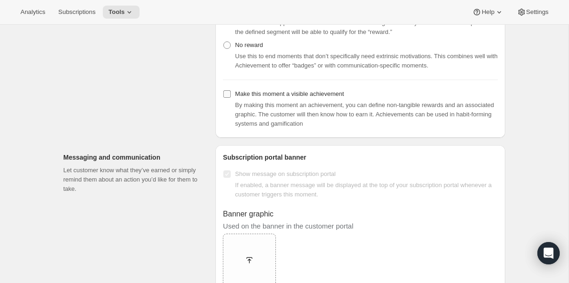
click at [225, 98] on input "Make this moment a visible achievement" at bounding box center [226, 93] width 7 height 7
checkbox input "true"
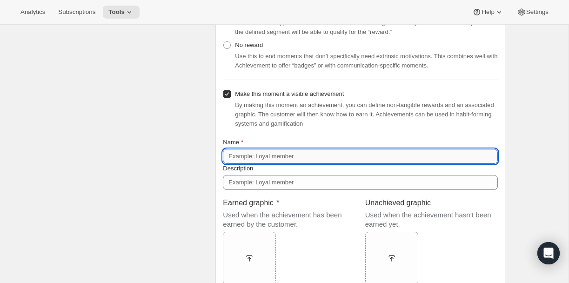
click at [260, 160] on input "Name" at bounding box center [360, 156] width 275 height 15
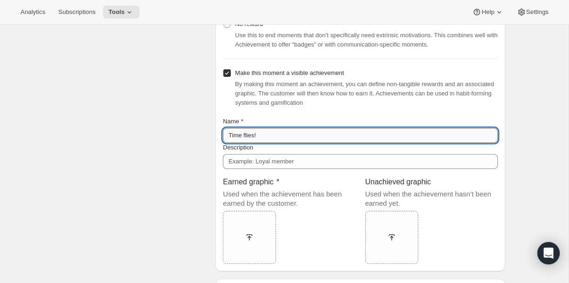
scroll to position [512, 0]
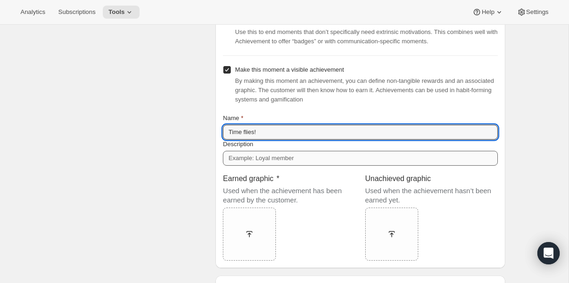
type input "Time flies!"
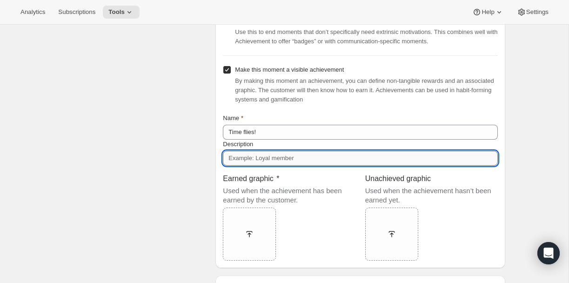
click at [231, 161] on input "Description" at bounding box center [360, 158] width 275 height 15
click at [236, 163] on input "Suubscribe for 6 months" at bounding box center [360, 158] width 275 height 15
type input "Subscribe for 6 months"
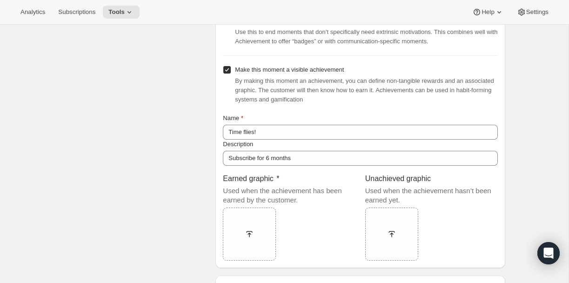
click at [197, 185] on div "Rewards Choose what reward you’d like to offer customers that complete this mom…" at bounding box center [135, 47] width 145 height 441
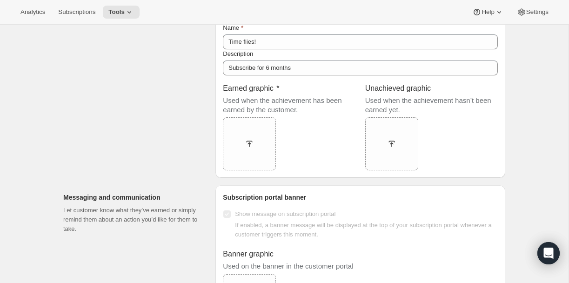
scroll to position [606, 0]
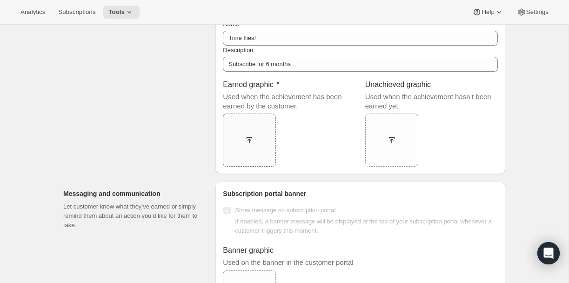
click at [250, 143] on icon at bounding box center [249, 139] width 9 height 9
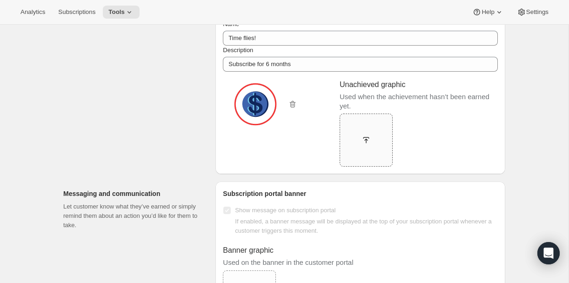
click at [364, 145] on icon at bounding box center [365, 139] width 9 height 9
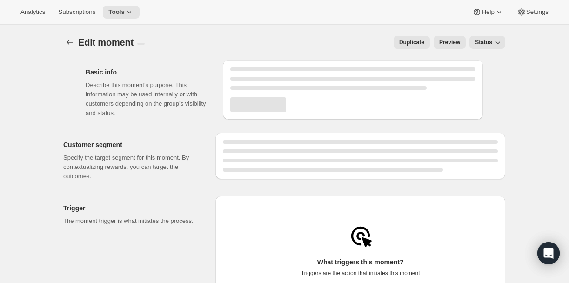
select select "FIXED_AMOUNT"
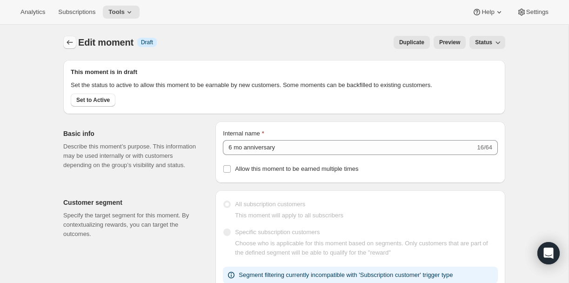
click at [70, 44] on icon "Create moment" at bounding box center [69, 42] width 9 height 9
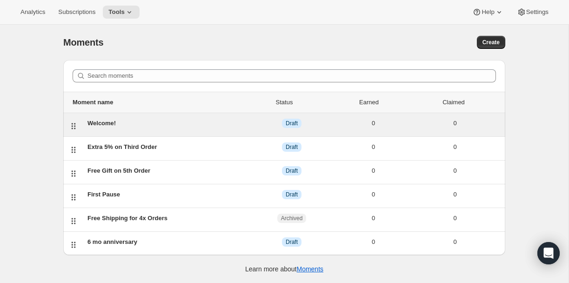
scroll to position [25, 0]
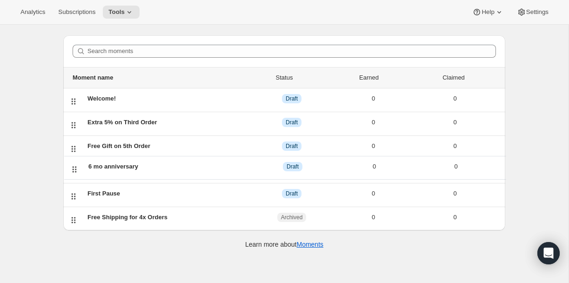
drag, startPoint x: 72, startPoint y: 219, endPoint x: 73, endPoint y: 164, distance: 54.9
click at [73, 164] on ul "Moment name Status Earned Claimed Welcome! DRAFT Draft 0 0 Extra 5% on Third Or…" at bounding box center [284, 137] width 442 height 140
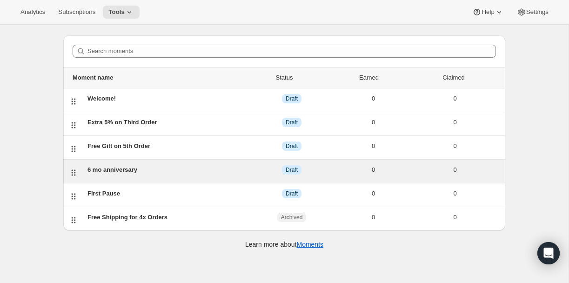
click at [135, 175] on div "6 mo anniversary DRAFT Draft 0 0" at bounding box center [292, 171] width 416 height 12
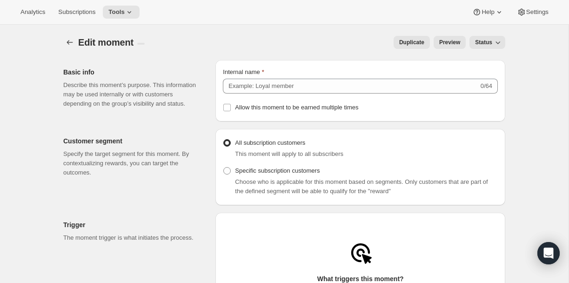
type input "6 mo anniversary"
select select "FIXED_AMOUNT"
checkbox input "true"
type input "Time flies!"
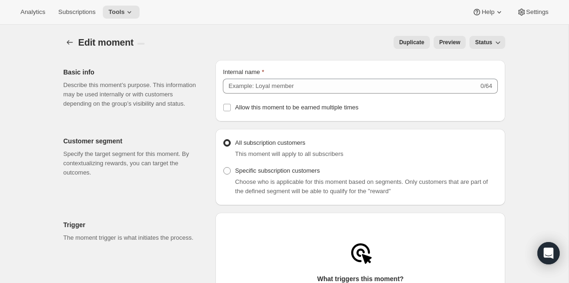
type input "Subscribe for 6 months"
checkbox input "true"
type input "You've earned a reward"
type input "Claim to apply the reward to your next order"
type input "Claim Now"
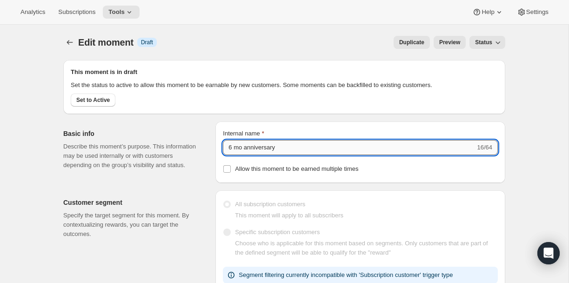
click at [237, 155] on input "6 mo anniversary" at bounding box center [349, 147] width 252 height 15
click at [195, 153] on p "Describe this moment’s purpose. This information may be used internally or with…" at bounding box center [131, 156] width 137 height 28
click at [299, 155] on input "6Mo Anniversary" at bounding box center [349, 147] width 252 height 15
type input "6Mo Anniversary - $10"
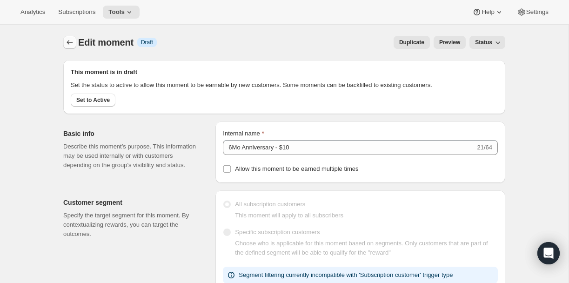
click at [67, 42] on icon "Create moment" at bounding box center [70, 42] width 6 height 5
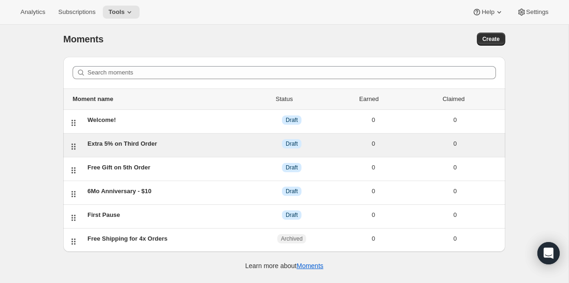
scroll to position [5, 0]
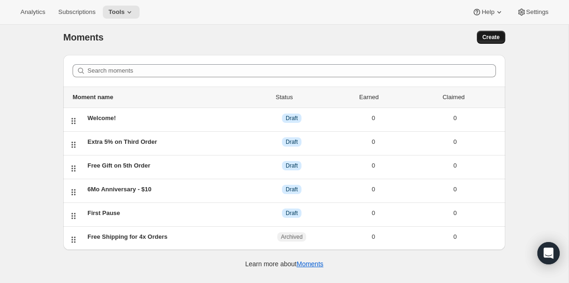
click at [495, 36] on span "Create" at bounding box center [490, 36] width 17 height 7
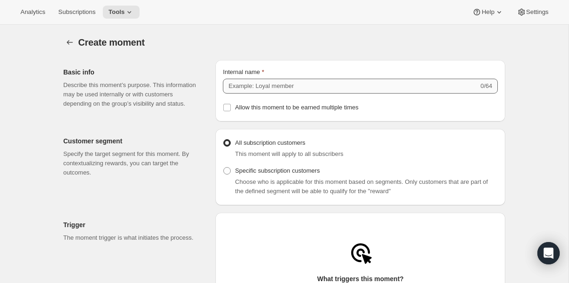
scroll to position [1, 0]
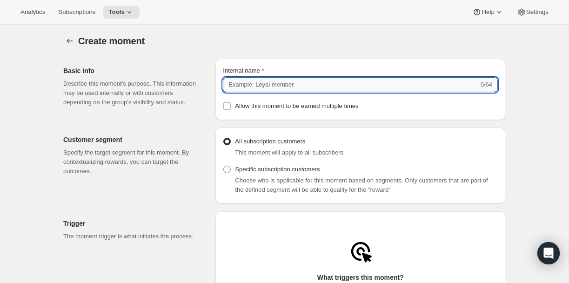
click at [256, 88] on input "Internal name" at bounding box center [350, 84] width 255 height 15
type input "12mo Anniversary"
click at [399, 128] on div "Customer segment Specify the target segment for this moment. By contextualizing…" at bounding box center [280, 162] width 449 height 84
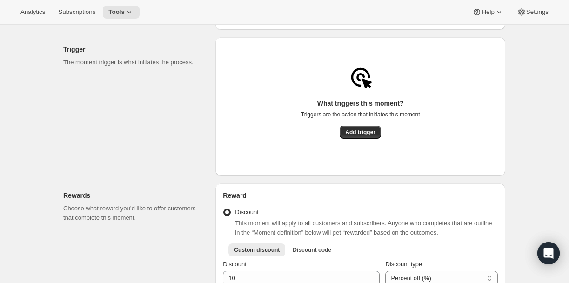
scroll to position [181, 0]
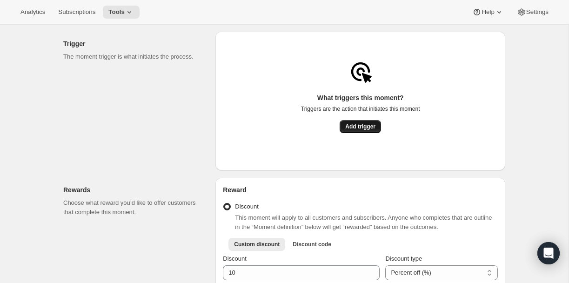
click at [360, 133] on button "Add trigger" at bounding box center [359, 126] width 41 height 13
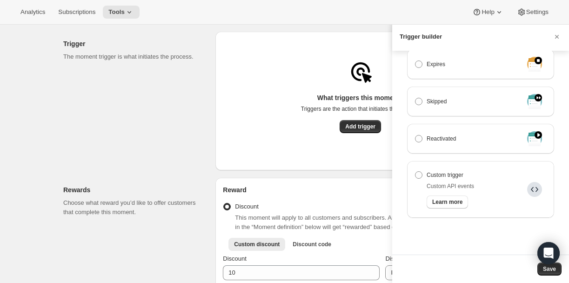
scroll to position [0, 0]
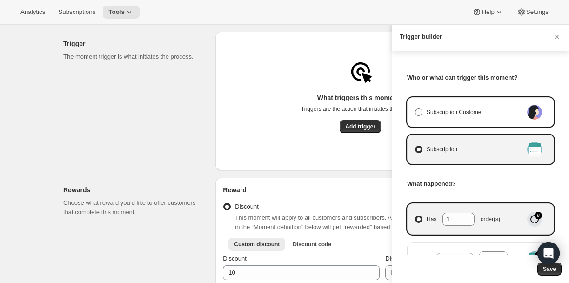
click at [457, 106] on label "Subscription Customer" at bounding box center [468, 112] width 108 height 13
click at [415, 108] on input "Subscription Customer" at bounding box center [415, 108] width 0 height 0
radio input "true"
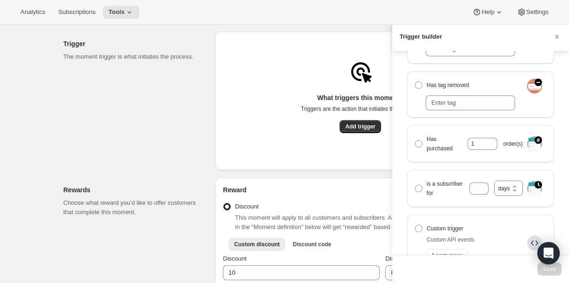
scroll to position [279, 0]
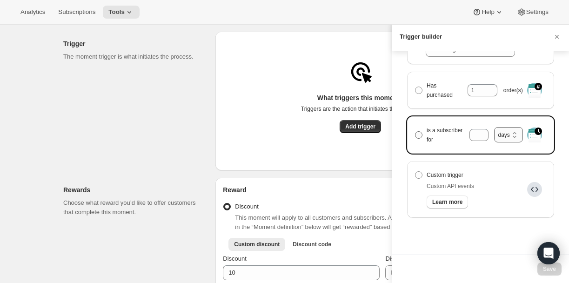
click at [509, 133] on select "months days years" at bounding box center [508, 134] width 28 height 15
select select "years"
click at [494, 131] on select "months days years" at bounding box center [508, 134] width 28 height 15
click at [472, 140] on input "is a subscriber for months days years years" at bounding box center [477, 135] width 18 height 12
type input "1"
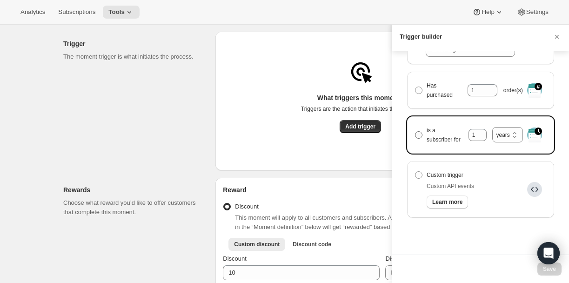
click at [419, 139] on span "Manage moment triggers" at bounding box center [418, 134] width 7 height 7
click at [415, 132] on input "is a subscriber for 1 months days years years" at bounding box center [415, 131] width 0 height 0
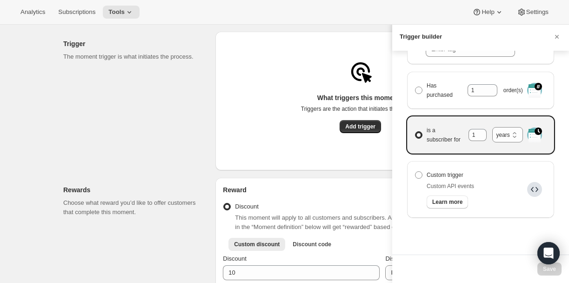
radio input "true"
click at [544, 272] on span "Save" at bounding box center [549, 268] width 13 height 7
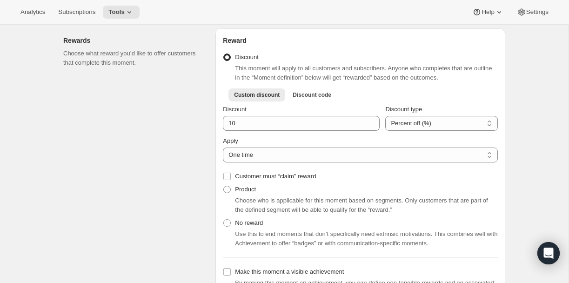
scroll to position [312, 0]
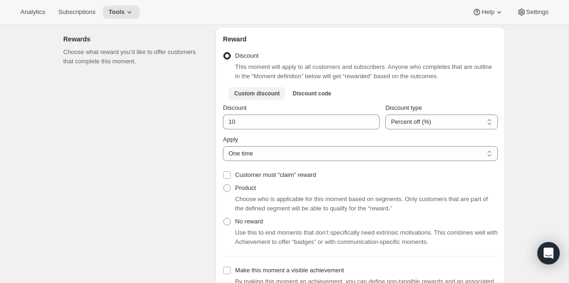
click at [239, 97] on span "Custom discount" at bounding box center [257, 93] width 46 height 7
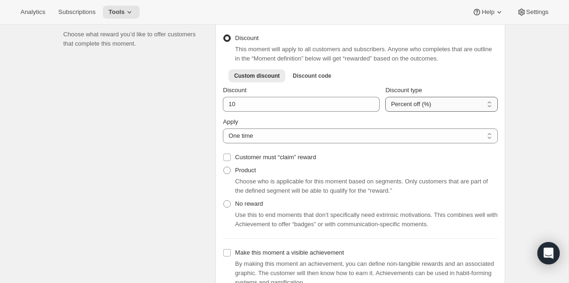
click at [385, 111] on select "Percent off (%) Amount off ($)" at bounding box center [441, 104] width 113 height 15
select select "FIXED_AMOUNT"
click at [385, 100] on select "Percent off (%) Amount off ($)" at bounding box center [441, 104] width 113 height 15
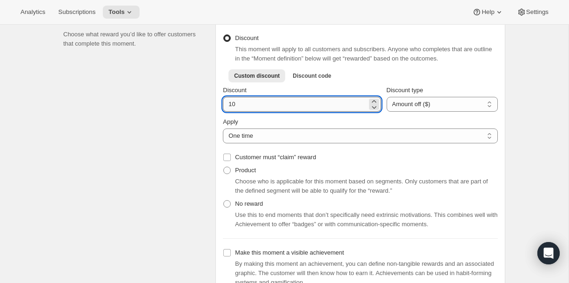
click at [257, 112] on input "10" at bounding box center [295, 104] width 144 height 15
type input "25"
click at [183, 126] on div "Rewards Choose what reward you’d like to offer customers that complete this mom…" at bounding box center [135, 152] width 145 height 287
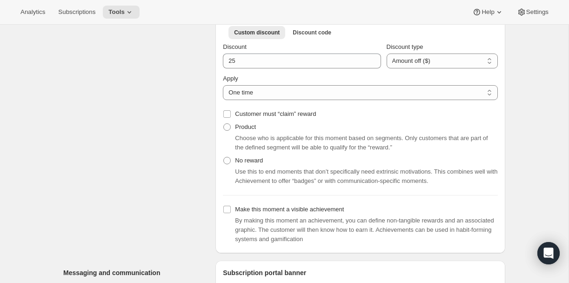
scroll to position [374, 0]
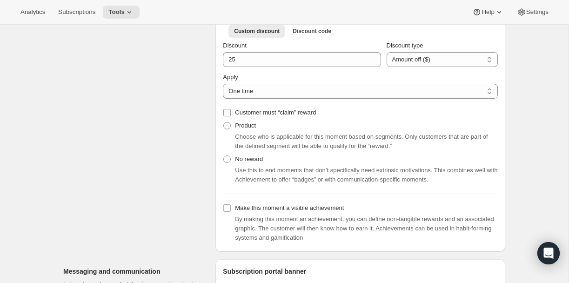
click at [226, 116] on input "Customer must “claim” reward" at bounding box center [226, 112] width 7 height 7
checkbox input "true"
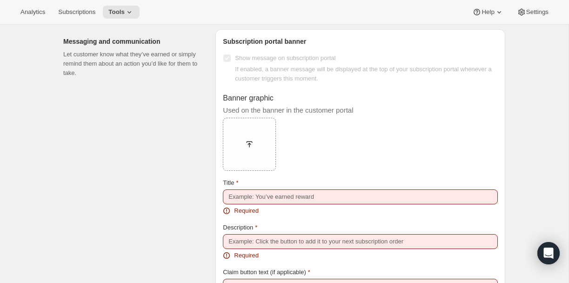
scroll to position [536, 0]
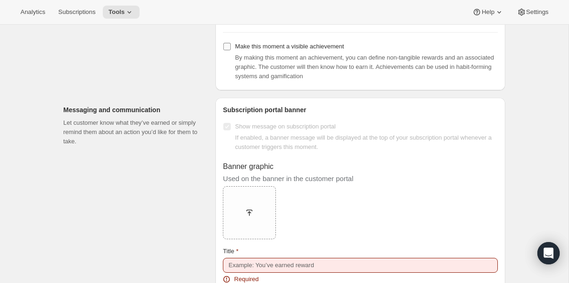
click at [226, 48] on input "Make this moment a visible achievement" at bounding box center [226, 46] width 7 height 7
checkbox input "true"
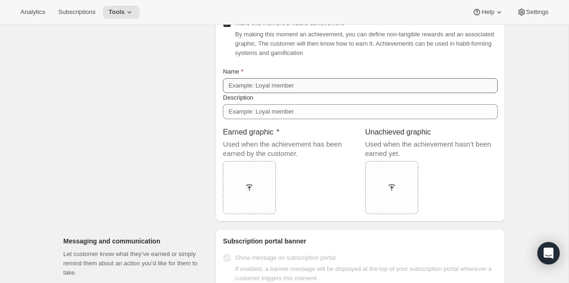
scroll to position [560, 0]
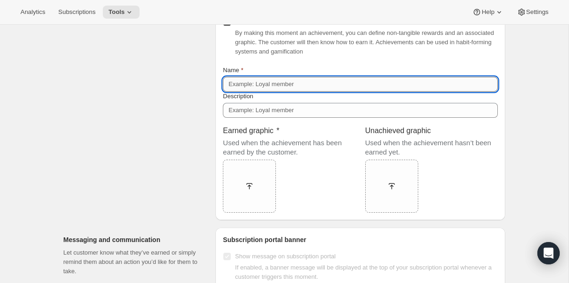
click at [296, 89] on input "Name" at bounding box center [360, 84] width 275 height 15
type input "A"
click at [254, 87] on input "Happy Aniversary" at bounding box center [360, 84] width 275 height 15
type input "Happy Anniversary"
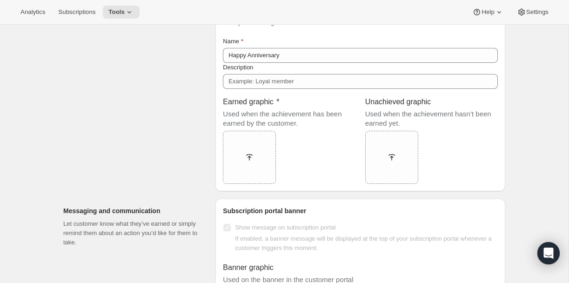
scroll to position [590, 0]
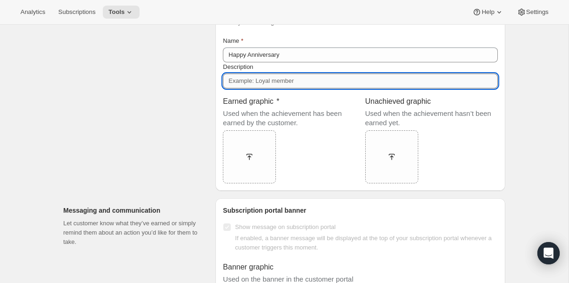
click at [235, 83] on input "Description" at bounding box center [360, 80] width 275 height 15
type input "H"
type input "It's been a year!"
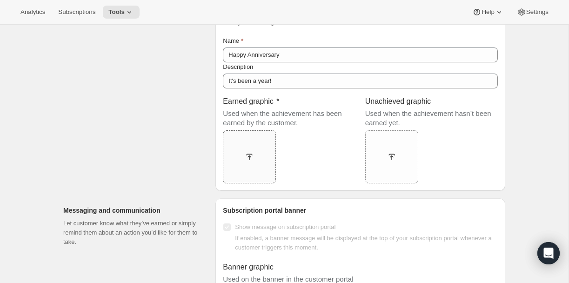
click at [254, 162] on div at bounding box center [249, 156] width 53 height 17
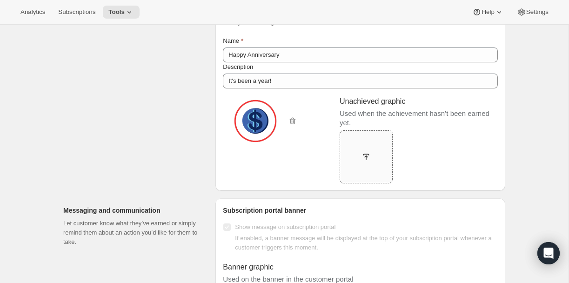
click at [366, 160] on icon at bounding box center [366, 157] width 4 height 5
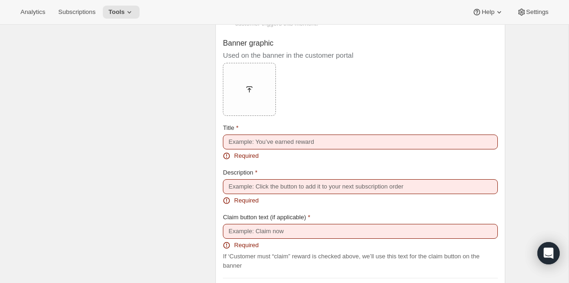
scroll to position [776, 0]
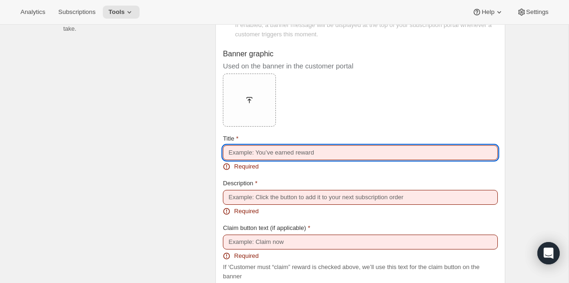
click at [241, 156] on input "Title" at bounding box center [360, 152] width 275 height 15
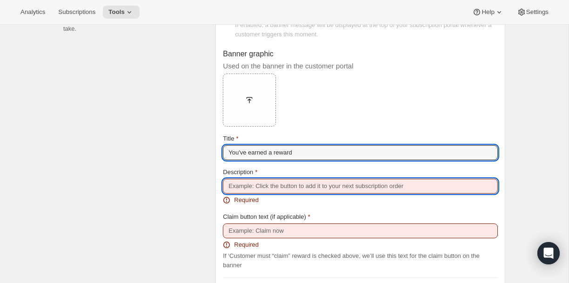
click at [279, 193] on input "Description" at bounding box center [360, 186] width 275 height 15
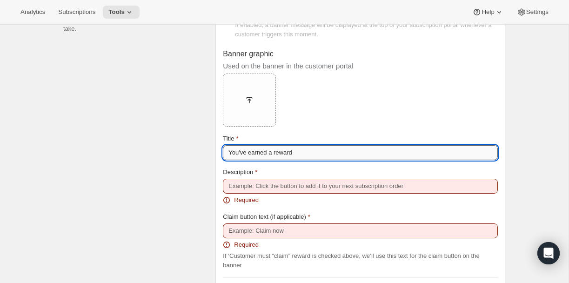
click at [256, 153] on input "You've earned a reward" at bounding box center [360, 152] width 275 height 15
type input "Happy anniversary!"
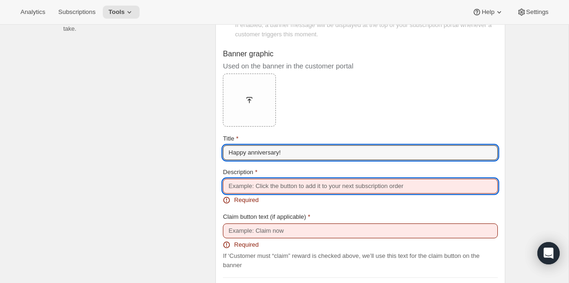
click at [313, 189] on input "Description" at bounding box center [360, 186] width 275 height 15
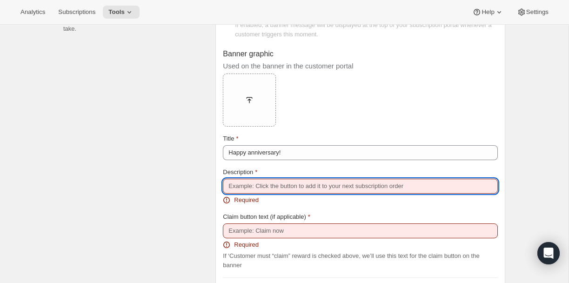
type input "Claim to apply the reward to your next order"
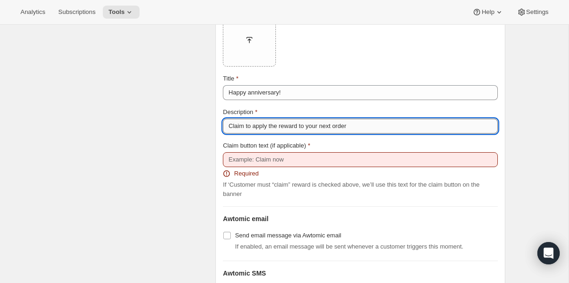
scroll to position [838, 0]
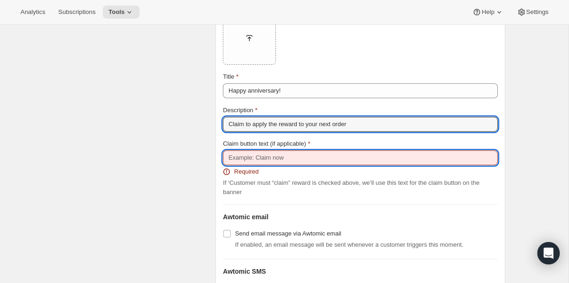
click at [263, 160] on input "Claim button text (if applicable)" at bounding box center [360, 157] width 275 height 15
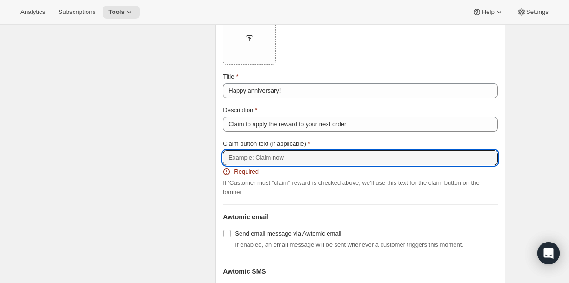
type input "Claim Now"
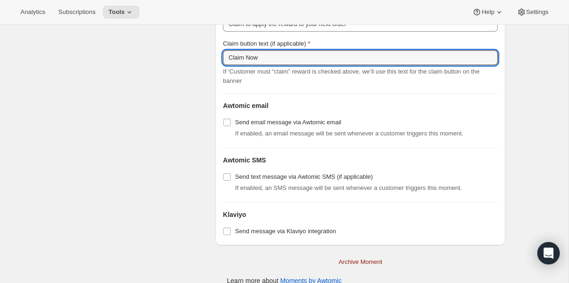
scroll to position [952, 0]
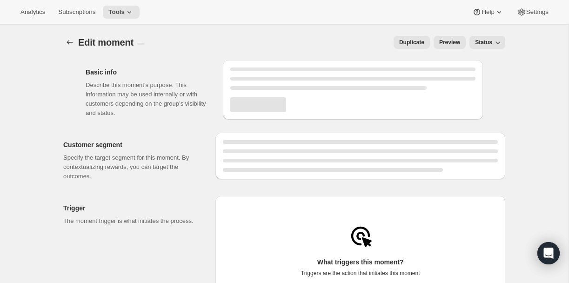
select select "FIXED_AMOUNT"
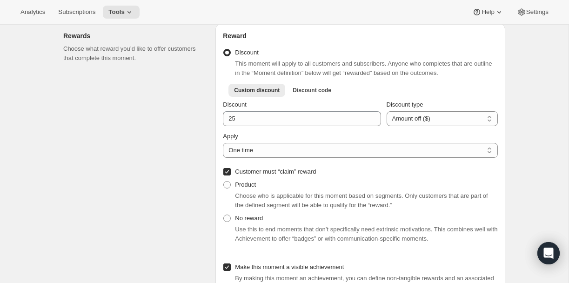
scroll to position [382, 0]
